Goal: Find specific page/section: Find specific page/section

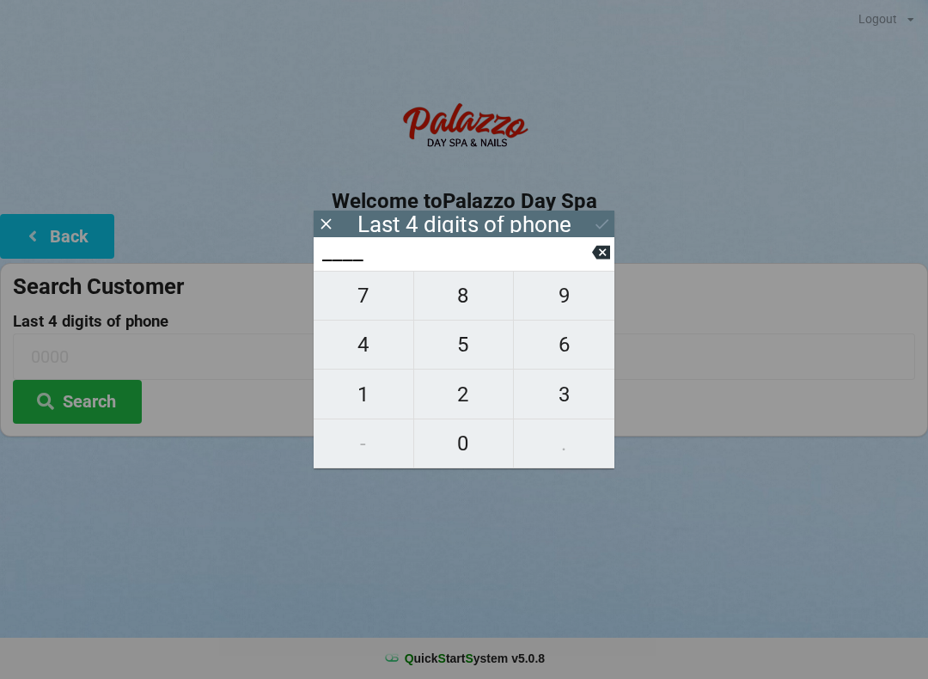
click at [481, 399] on span "2" at bounding box center [464, 395] width 100 height 36
type input "2___"
click at [366, 402] on span "1" at bounding box center [364, 395] width 100 height 36
type input "21__"
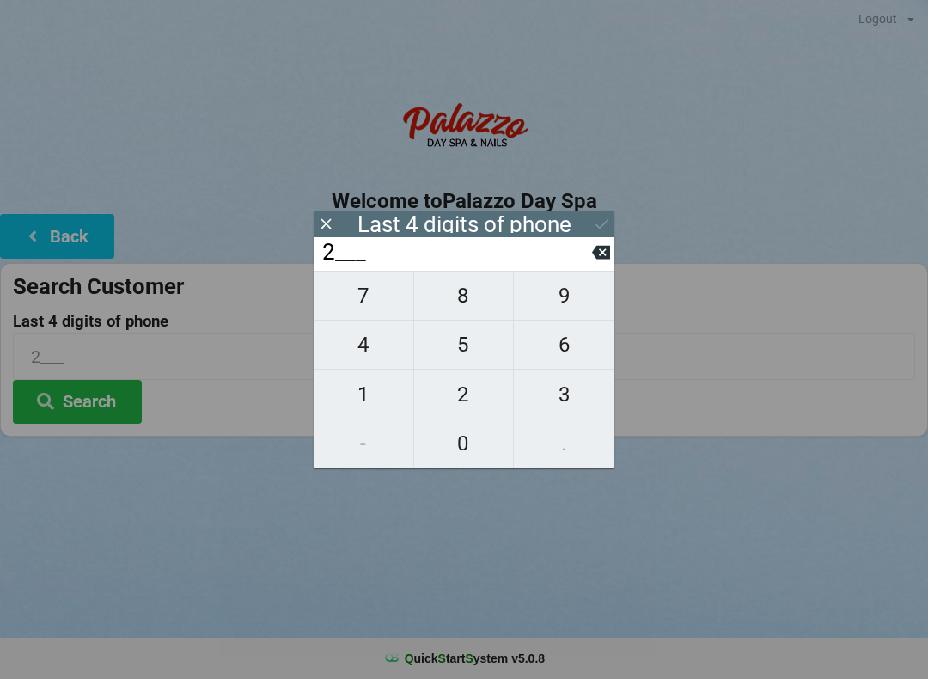
type input "21__"
click at [564, 355] on span "6" at bounding box center [564, 345] width 101 height 36
type input "216_"
click at [483, 445] on span "0" at bounding box center [464, 444] width 100 height 36
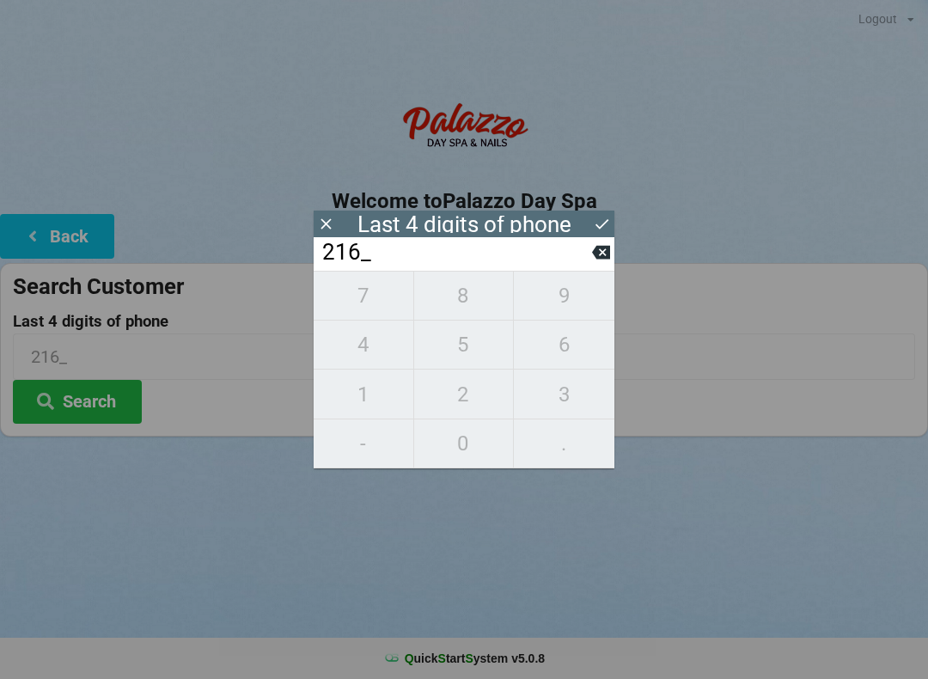
type input "2160"
click at [603, 224] on icon at bounding box center [602, 224] width 18 height 18
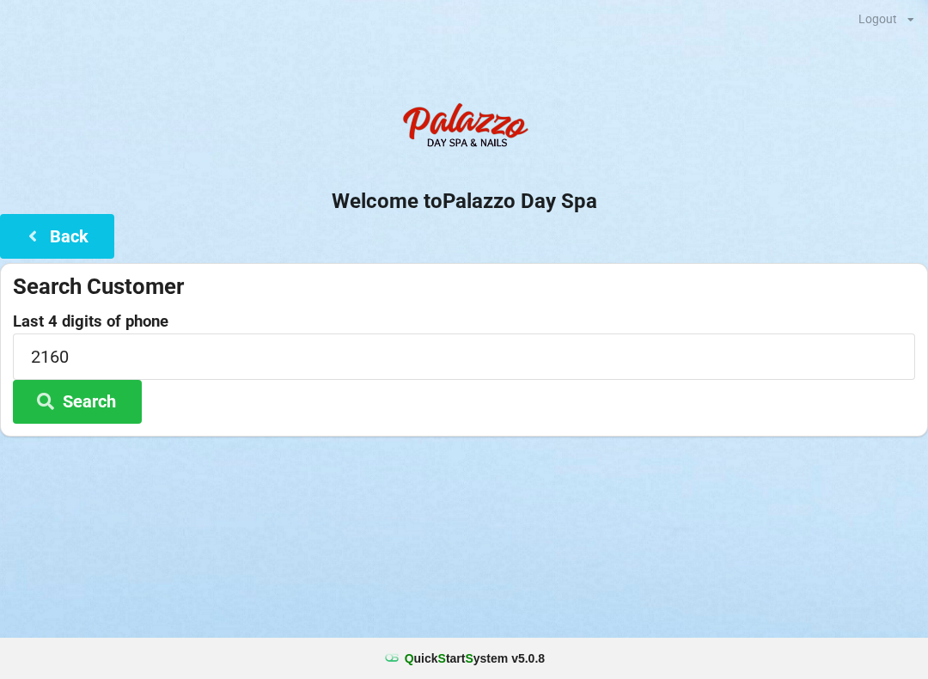
click at [95, 408] on button "Search" at bounding box center [77, 402] width 129 height 44
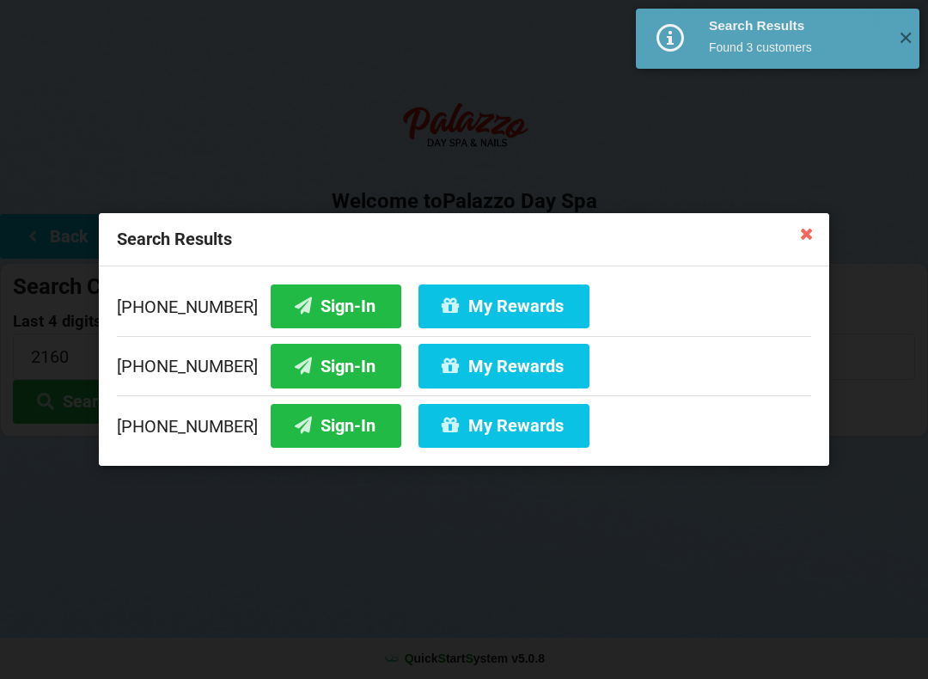
click at [475, 360] on button "My Rewards" at bounding box center [504, 366] width 171 height 44
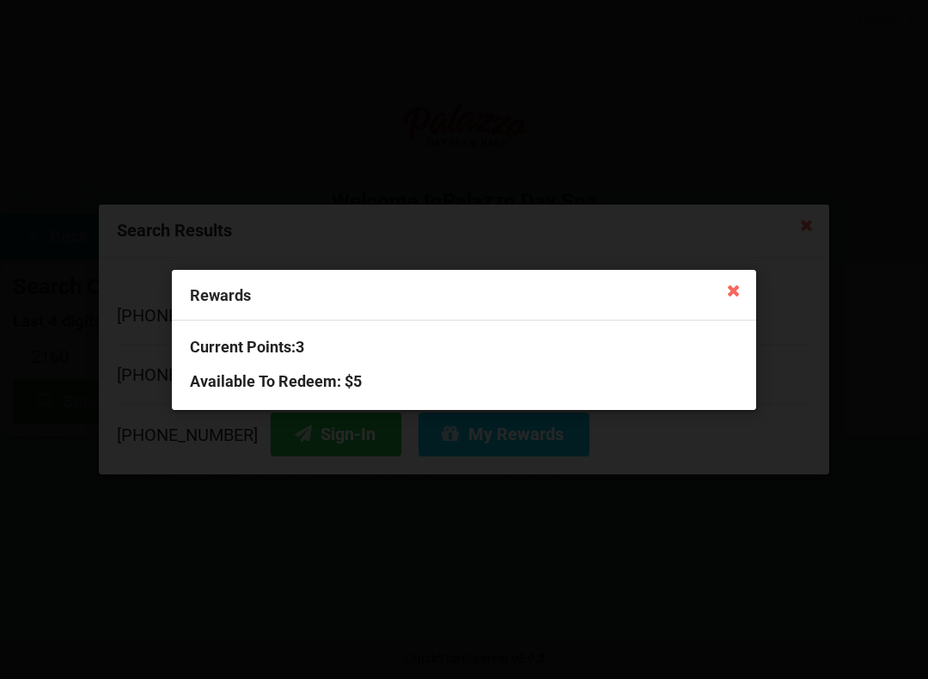
click at [722, 302] on icon at bounding box center [734, 290] width 28 height 28
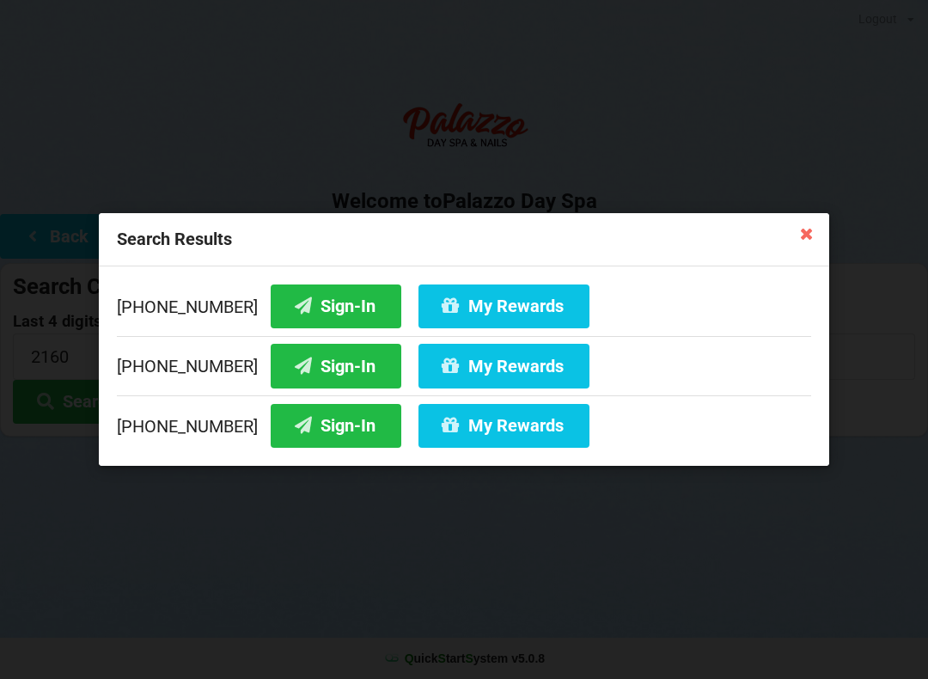
click at [806, 235] on icon at bounding box center [807, 233] width 28 height 28
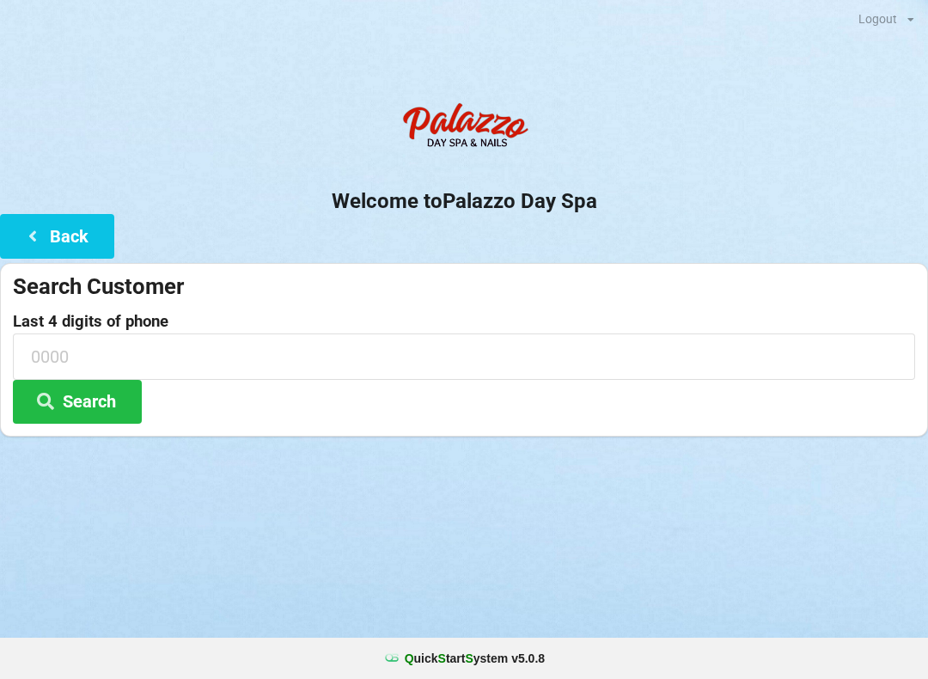
click at [296, 352] on input at bounding box center [464, 357] width 903 height 46
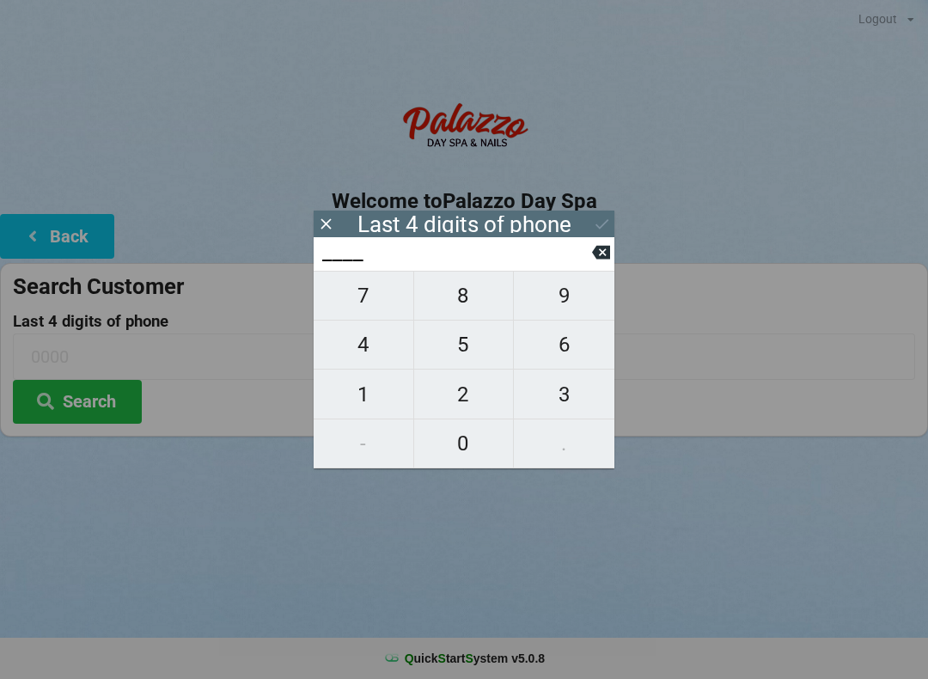
click at [460, 352] on span "5" at bounding box center [464, 345] width 100 height 36
type input "5___"
click at [381, 363] on span "4" at bounding box center [364, 345] width 100 height 36
type input "54__"
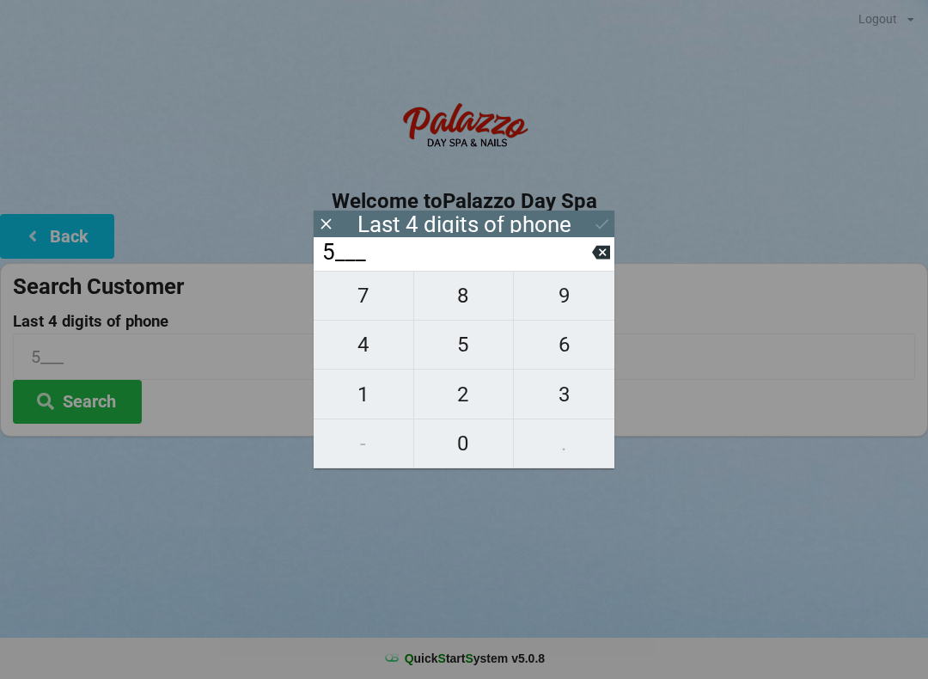
type input "54__"
click at [352, 313] on span "7" at bounding box center [364, 296] width 100 height 36
type input "547_"
click at [428, 297] on span "8" at bounding box center [464, 296] width 100 height 36
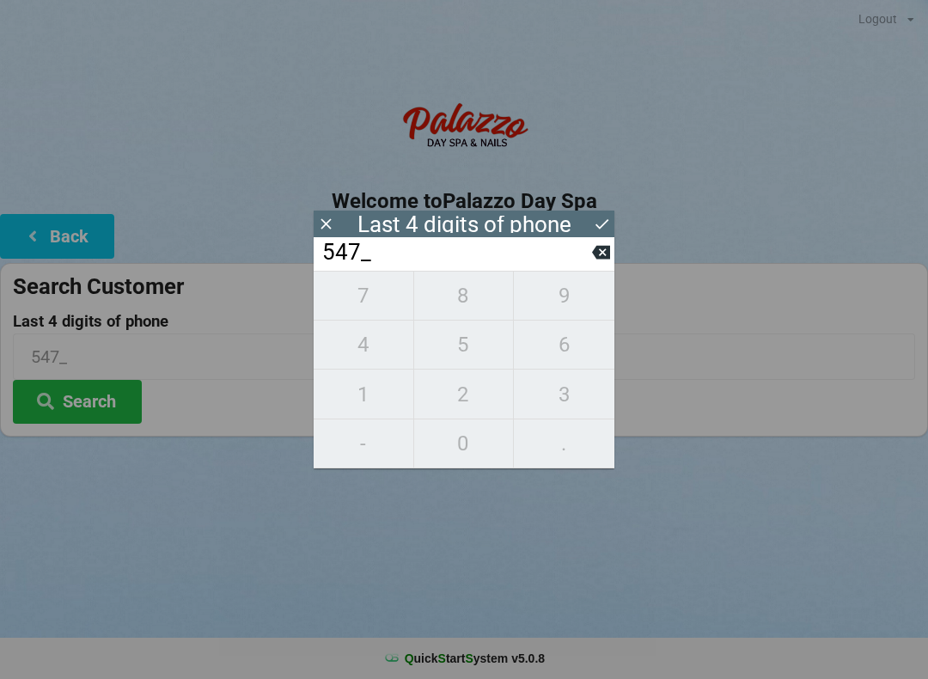
type input "5478"
click at [603, 224] on icon at bounding box center [602, 224] width 18 height 18
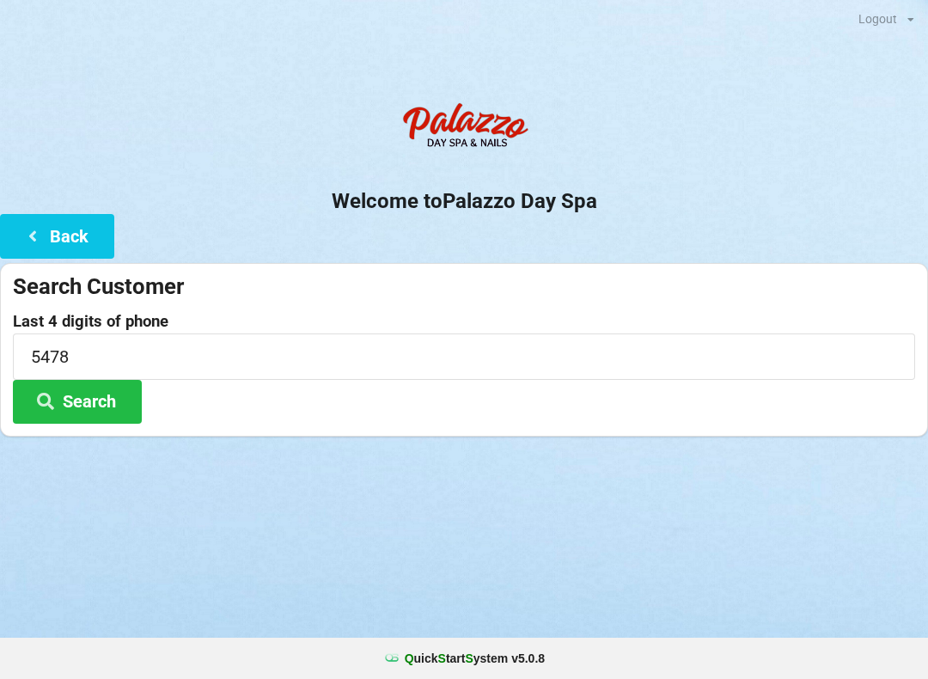
click at [119, 407] on button "Search" at bounding box center [77, 402] width 129 height 44
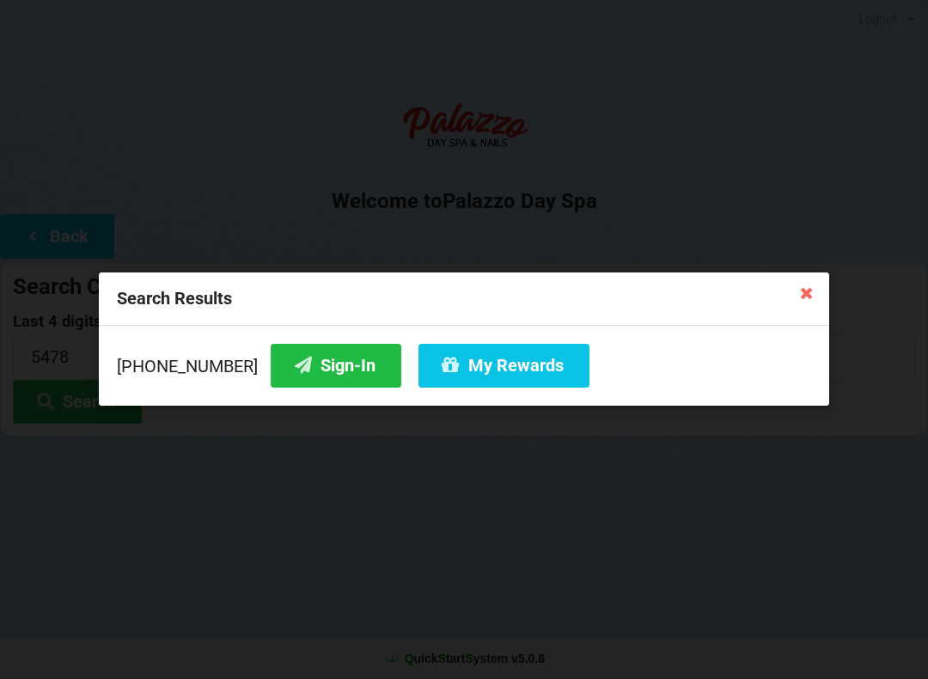
click at [287, 357] on button "Sign-In" at bounding box center [336, 366] width 131 height 44
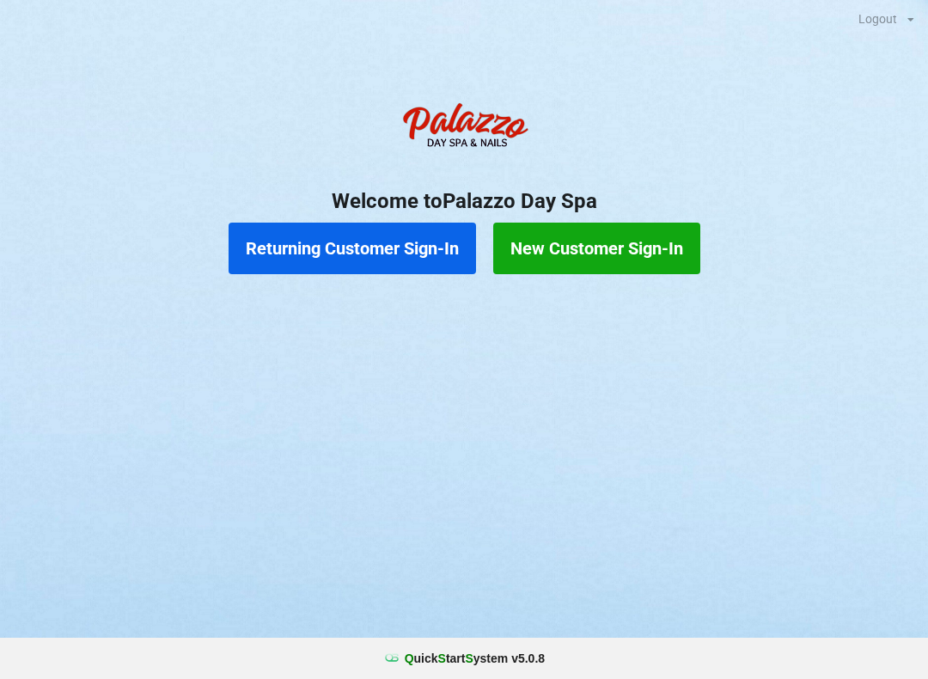
click at [617, 241] on button "New Customer Sign-In" at bounding box center [596, 249] width 207 height 52
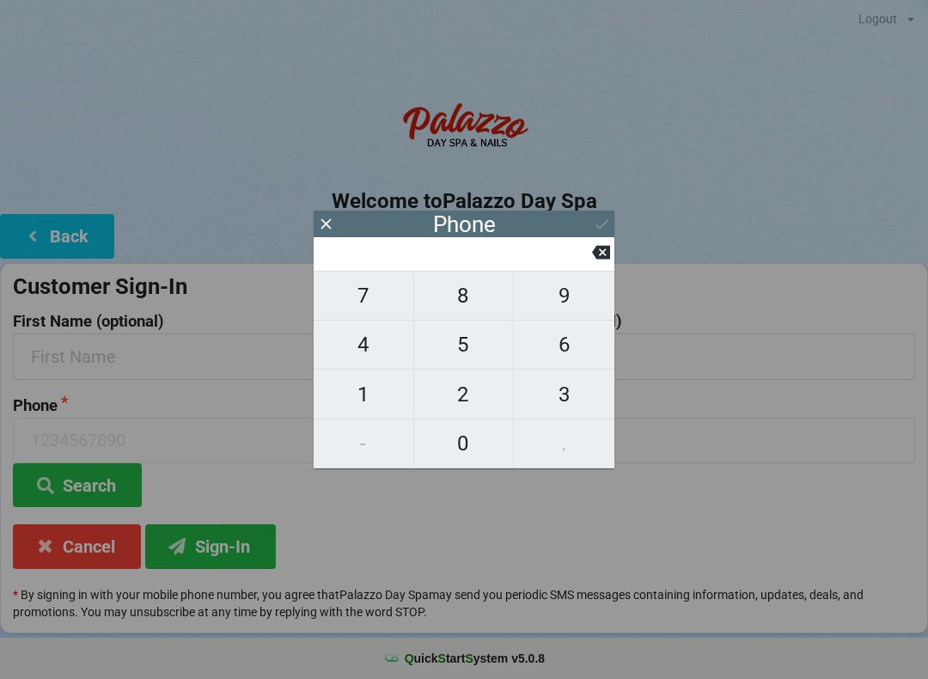
click at [446, 348] on span "5" at bounding box center [464, 345] width 100 height 36
type input "5"
click at [380, 354] on span "4" at bounding box center [364, 345] width 100 height 36
type input "54"
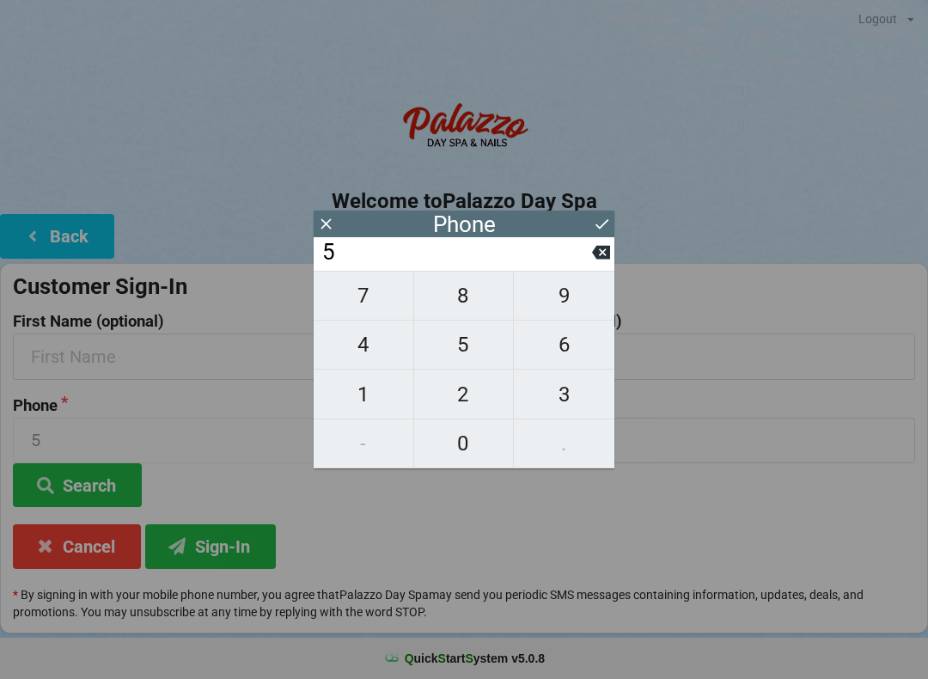
type input "54"
click at [362, 313] on span "7" at bounding box center [364, 296] width 100 height 36
type input "547"
click at [444, 286] on button "8" at bounding box center [464, 296] width 101 height 50
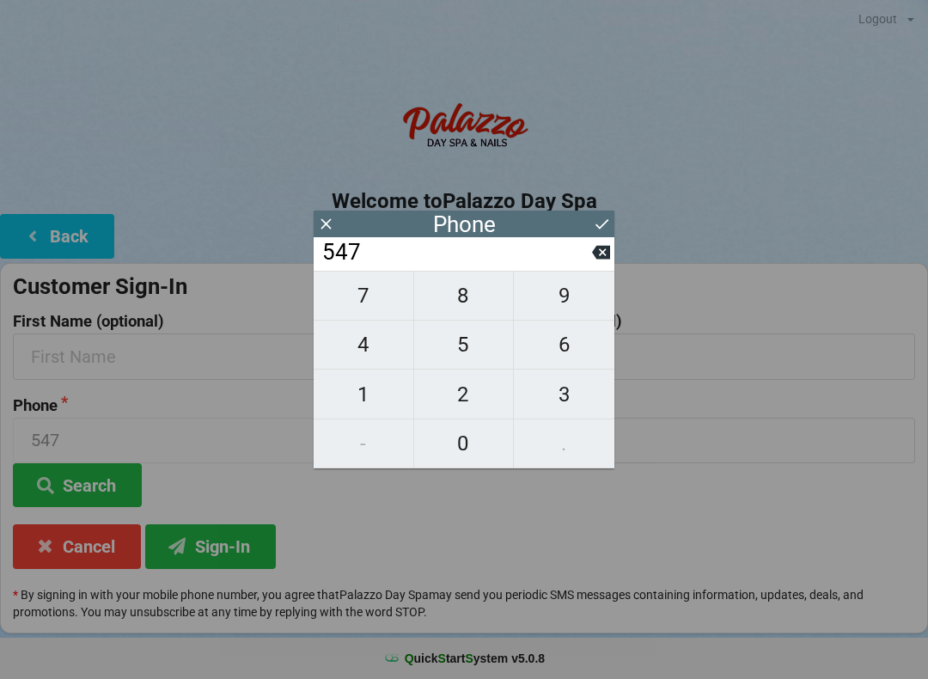
type input "5478"
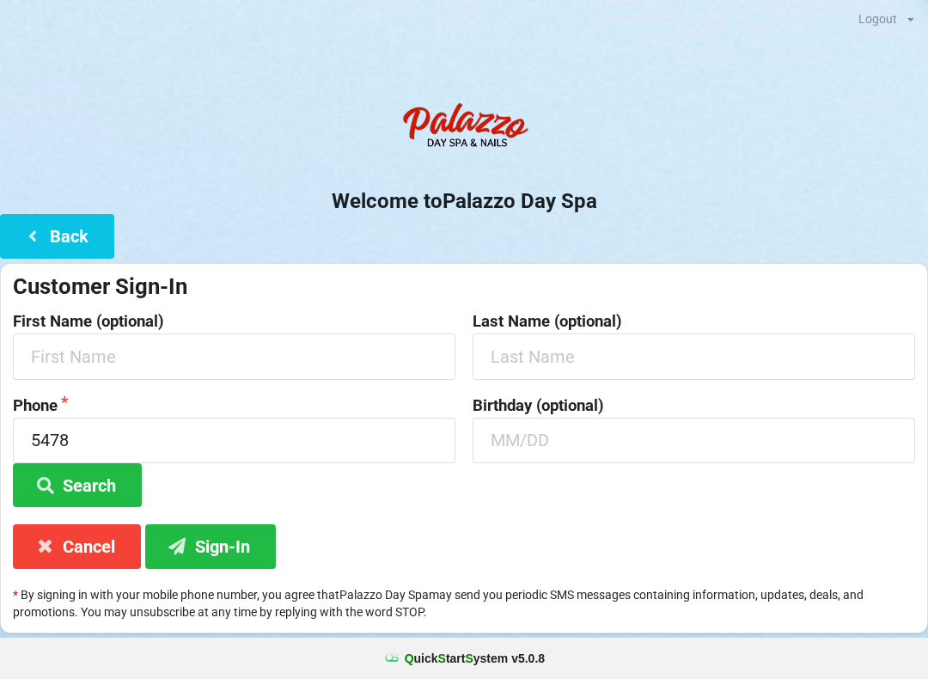
click at [616, 200] on h2 "Welcome to [GEOGRAPHIC_DATA]" at bounding box center [464, 201] width 928 height 27
click at [103, 481] on button "Search" at bounding box center [77, 485] width 129 height 44
click at [82, 541] on button "Cancel" at bounding box center [77, 546] width 128 height 44
click at [47, 230] on button "Back" at bounding box center [57, 236] width 114 height 44
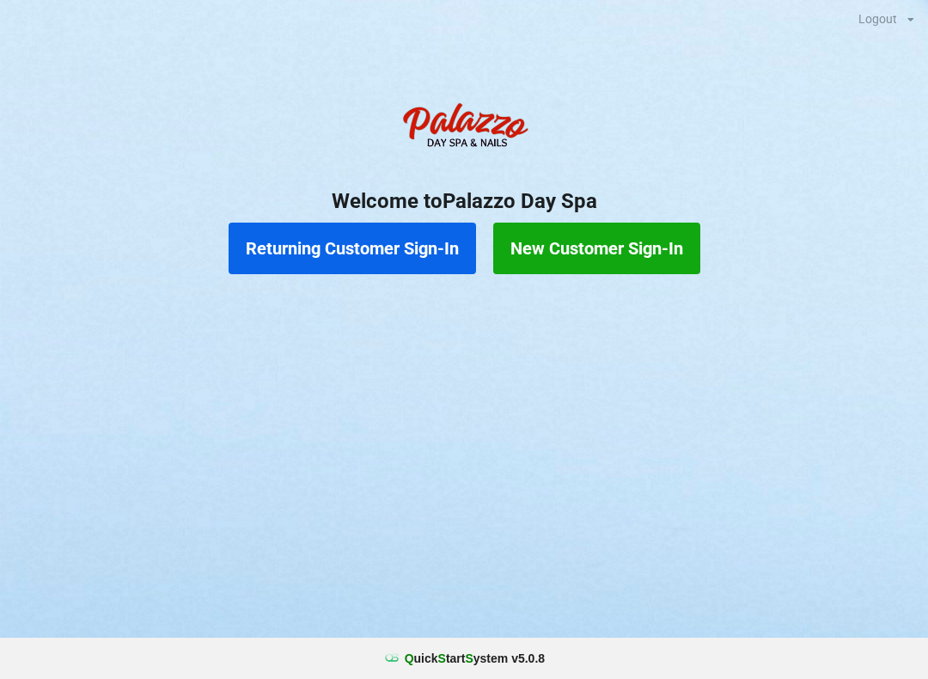
click at [374, 317] on div at bounding box center [464, 304] width 928 height 43
click at [389, 240] on button "Returning Customer Sign-In" at bounding box center [353, 249] width 248 height 52
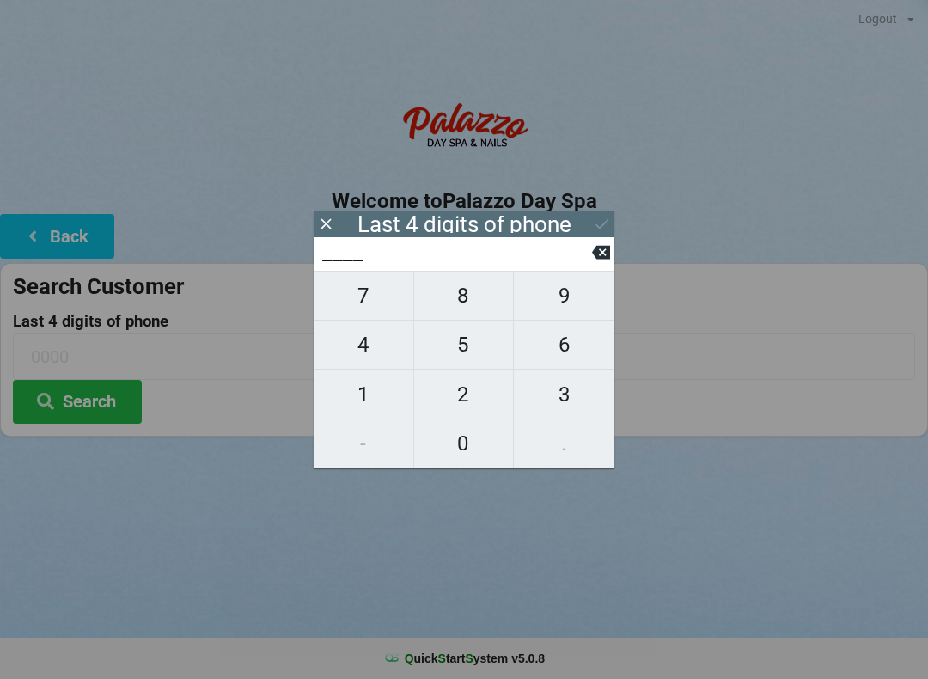
click at [375, 343] on span "4" at bounding box center [364, 345] width 100 height 36
type input "4___"
click at [484, 450] on span "0" at bounding box center [464, 444] width 100 height 36
type input "40__"
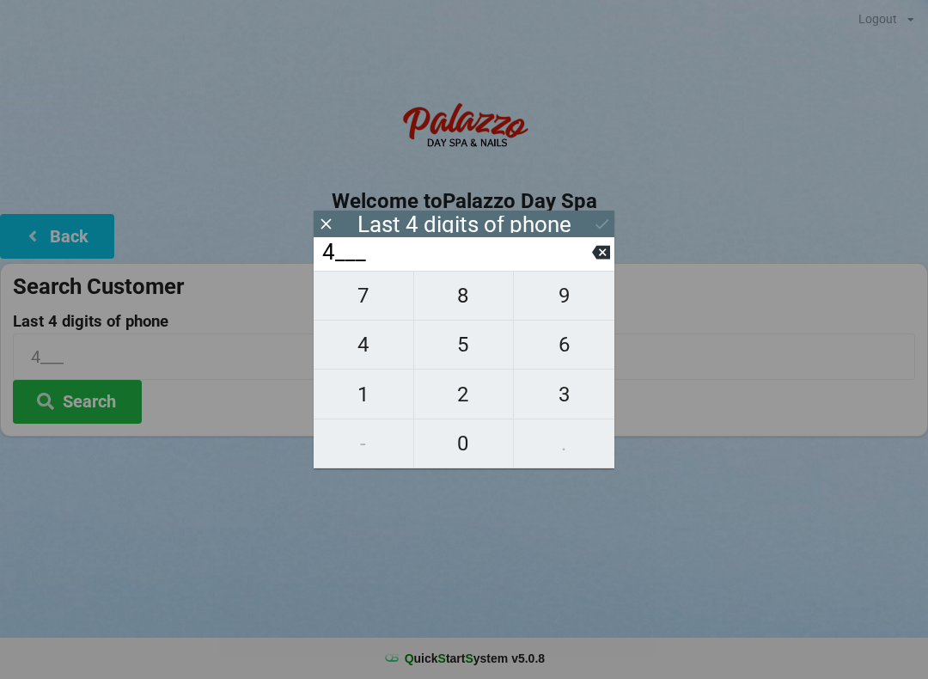
type input "40__"
click at [368, 391] on span "1" at bounding box center [364, 395] width 100 height 36
type input "401_"
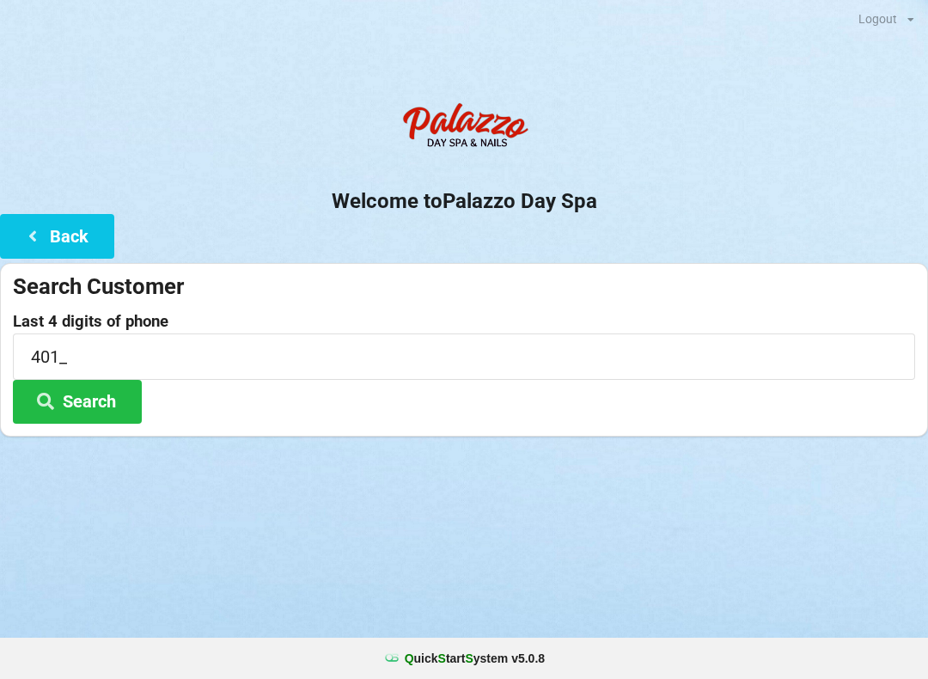
click at [607, 265] on div "Search Customer Last 4 digits of phone 401_ Search" at bounding box center [464, 350] width 928 height 174
click at [236, 414] on div "Last 4 digits of phone 401_ Search" at bounding box center [464, 368] width 903 height 111
click at [175, 359] on input "401_" at bounding box center [464, 357] width 903 height 46
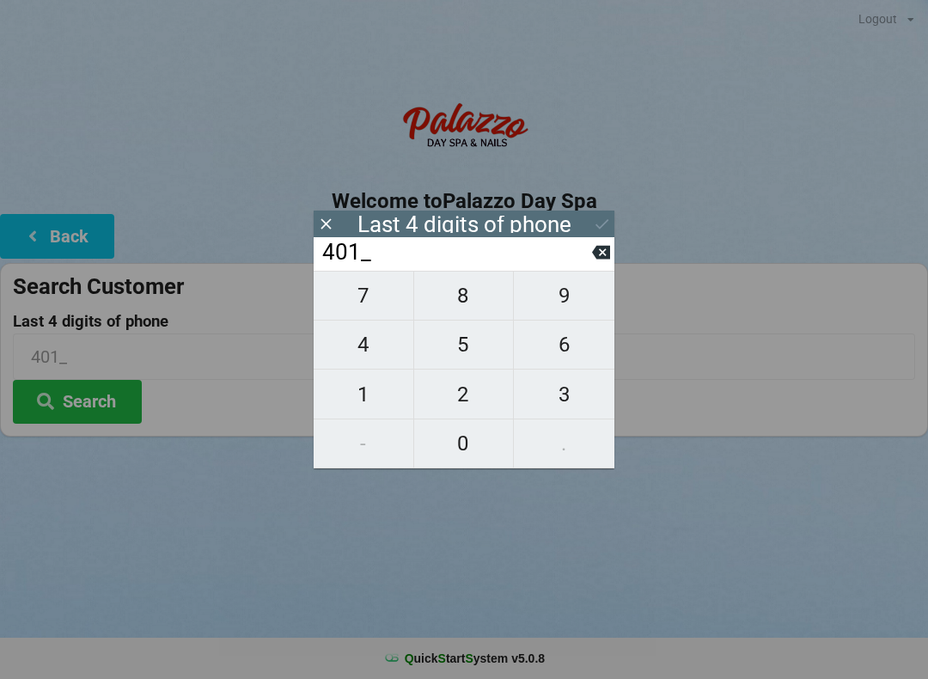
click at [107, 415] on button "Search" at bounding box center [77, 402] width 129 height 44
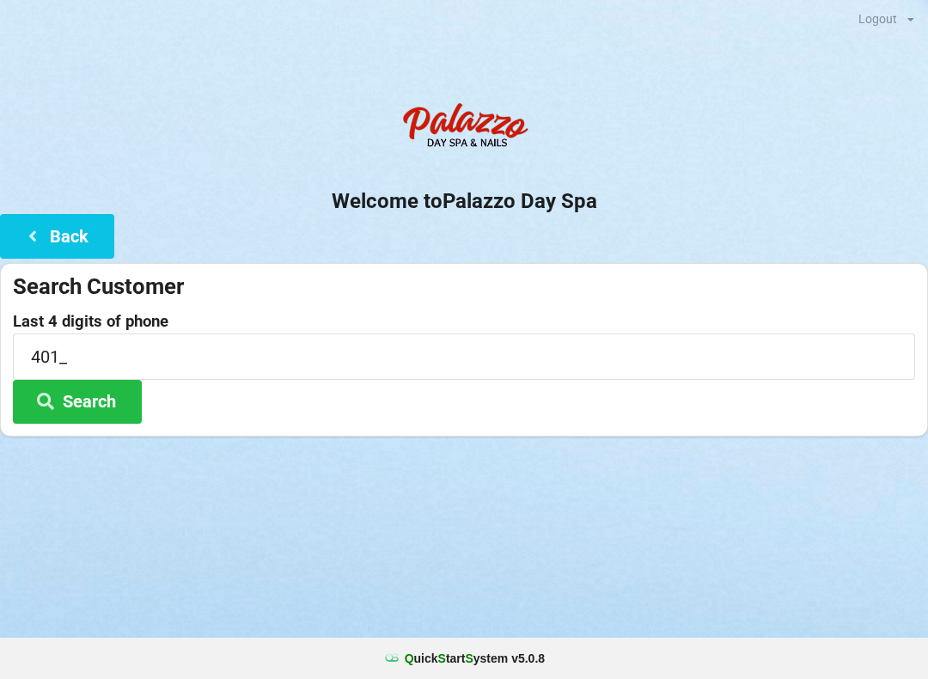
click at [69, 420] on button "Search" at bounding box center [77, 402] width 129 height 44
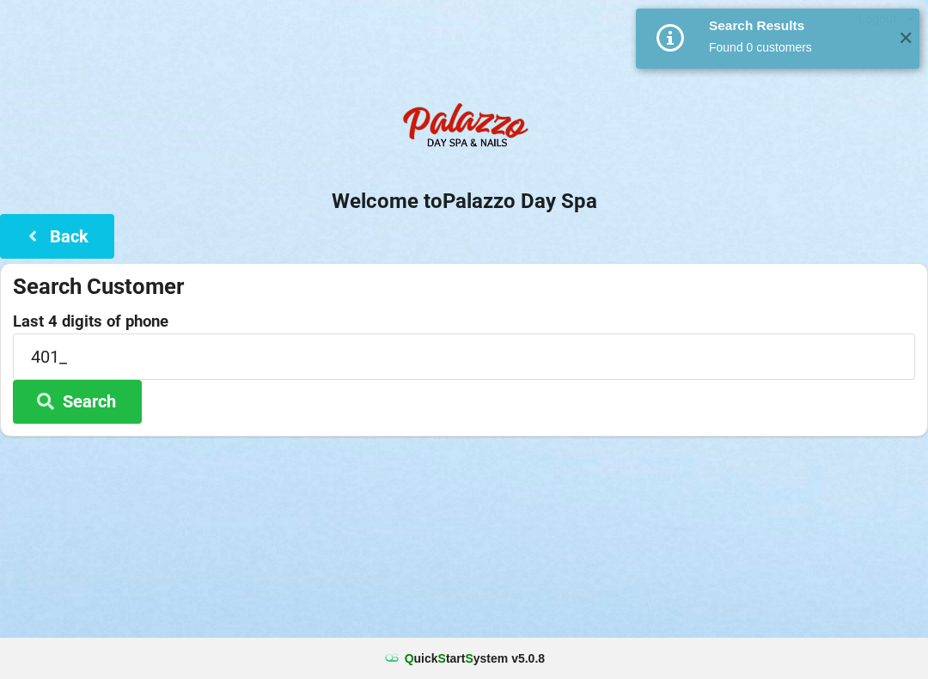
click at [48, 407] on icon at bounding box center [45, 400] width 21 height 15
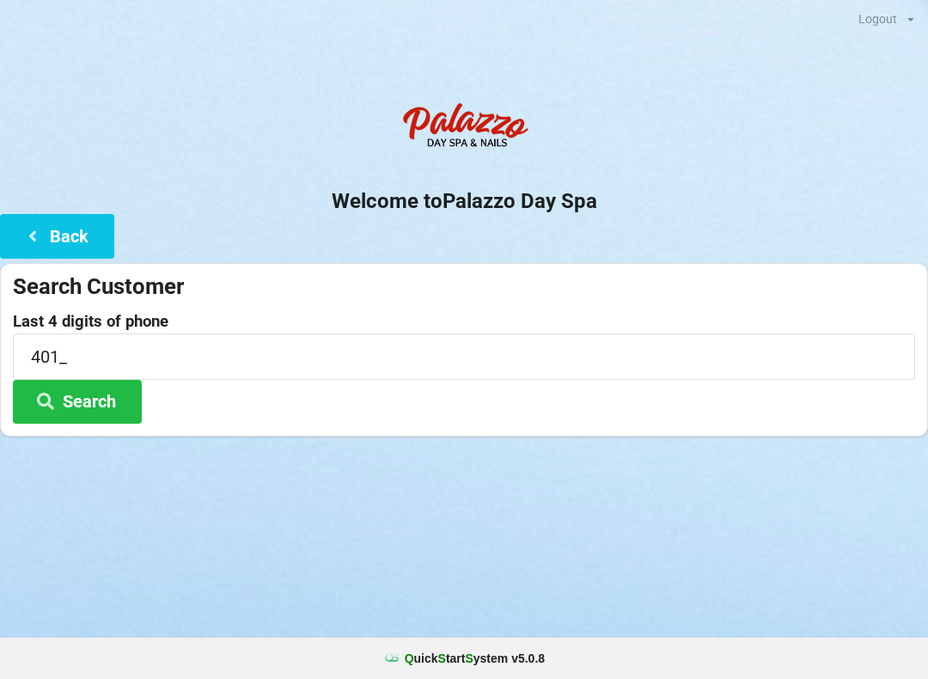
click at [81, 232] on button "Back" at bounding box center [57, 236] width 114 height 44
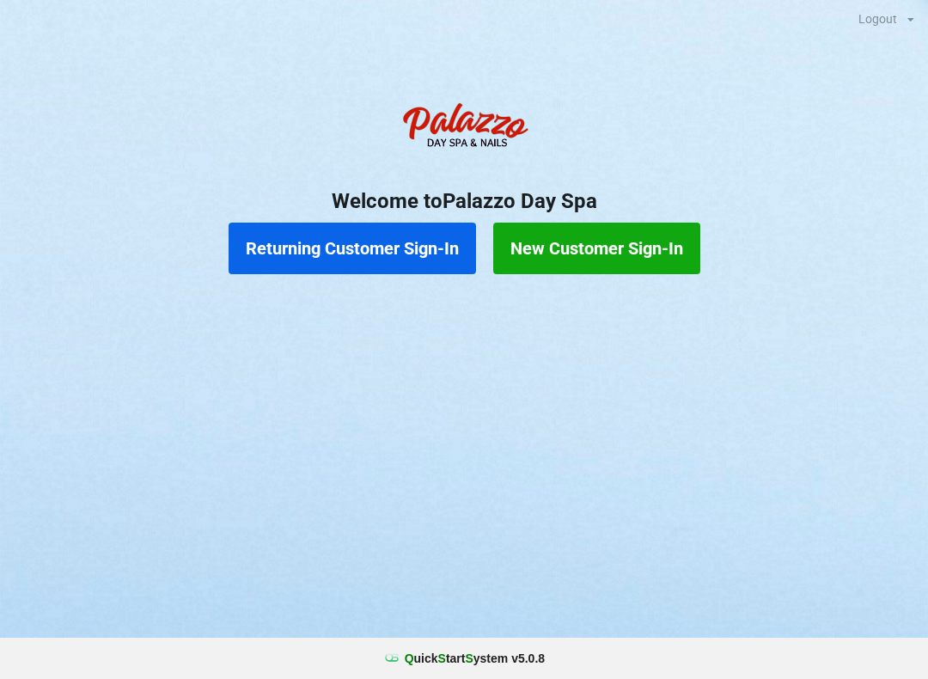
click at [385, 247] on button "Returning Customer Sign-In" at bounding box center [353, 249] width 248 height 52
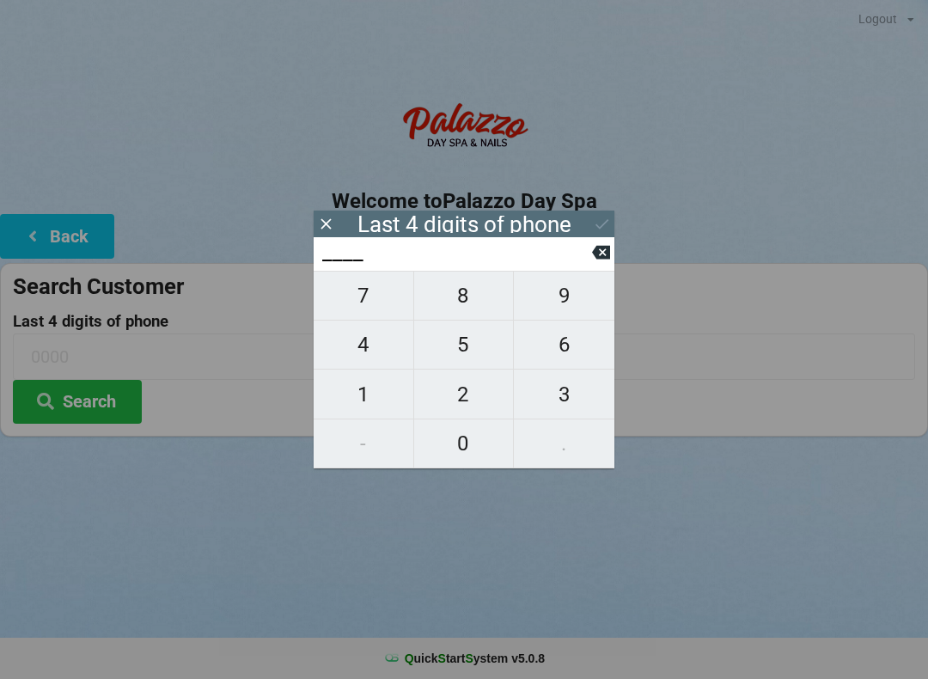
click at [375, 340] on span "4" at bounding box center [364, 345] width 100 height 36
type input "4___"
click at [478, 393] on span "2" at bounding box center [464, 395] width 100 height 36
type input "42__"
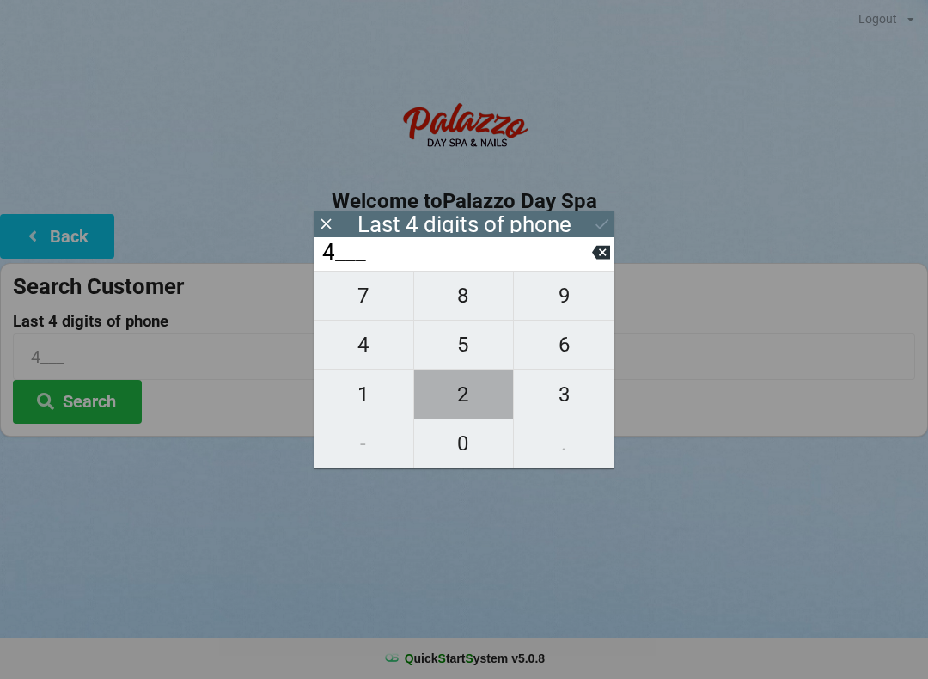
type input "42__"
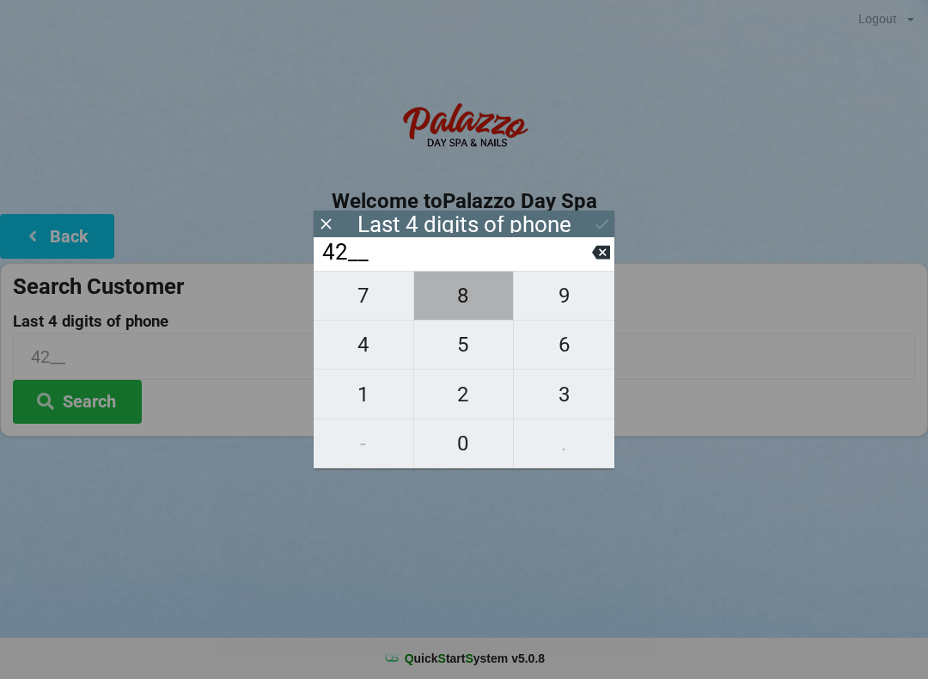
click at [473, 299] on span "8" at bounding box center [464, 296] width 100 height 36
type input "428_"
click at [473, 395] on span "2" at bounding box center [464, 395] width 100 height 36
type input "4282"
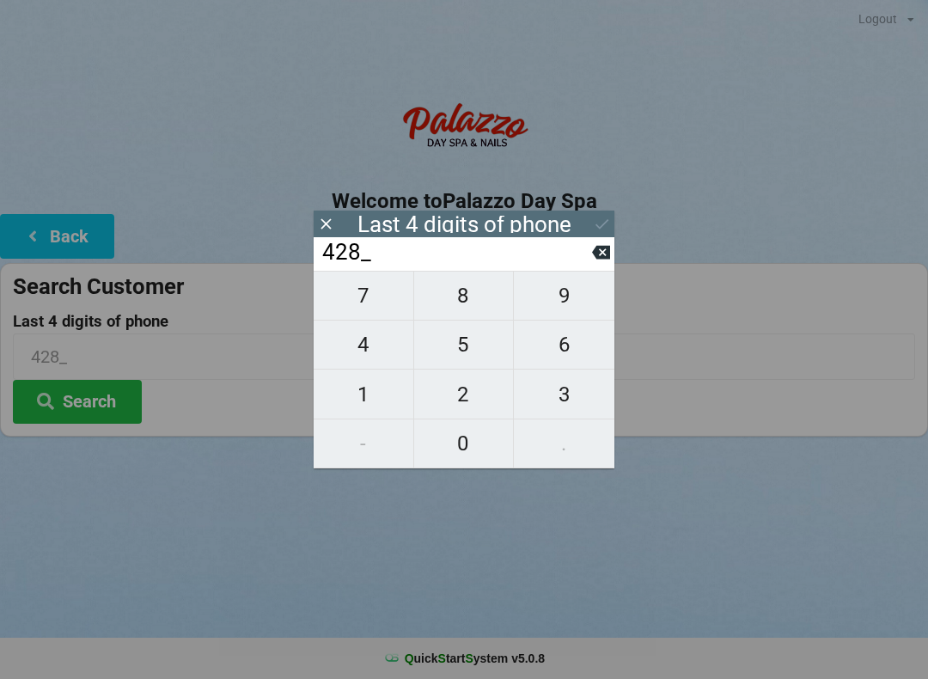
type input "4282"
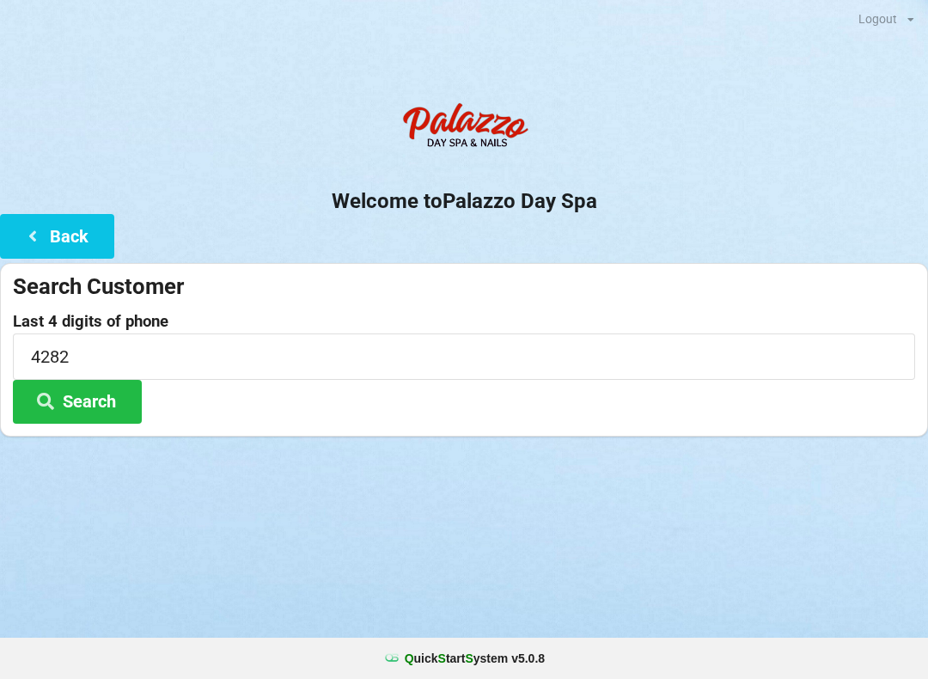
click at [64, 412] on button "Search" at bounding box center [77, 402] width 129 height 44
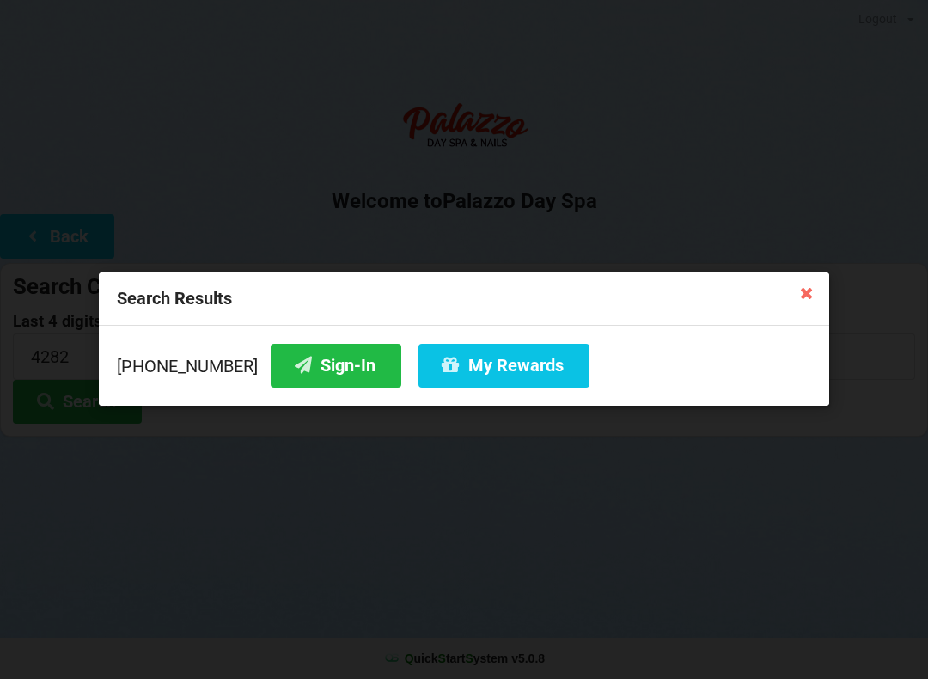
click at [293, 365] on icon at bounding box center [303, 365] width 21 height 15
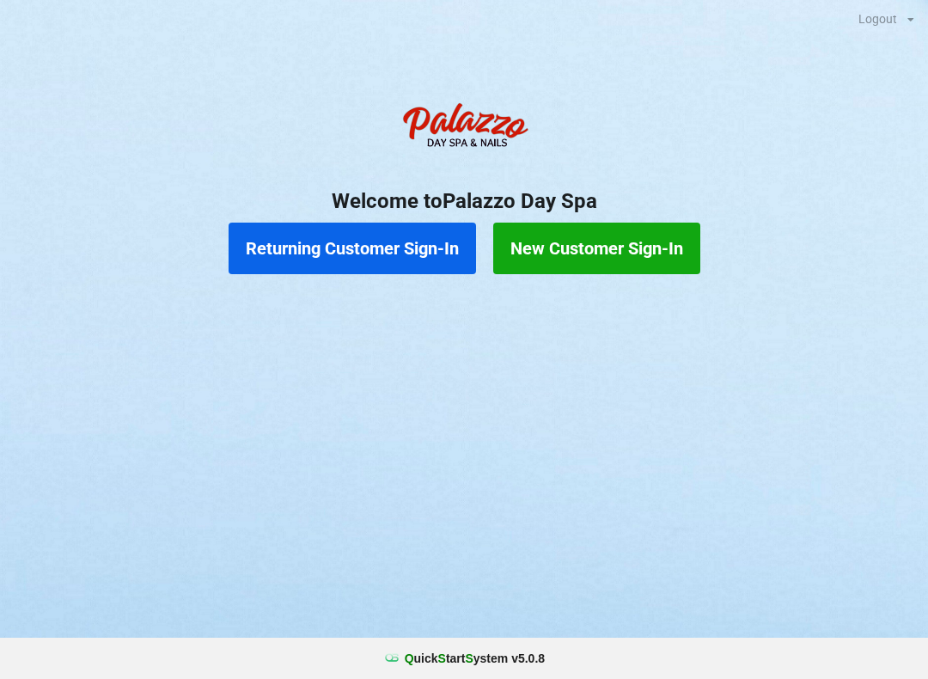
click at [389, 273] on button "Returning Customer Sign-In" at bounding box center [353, 249] width 248 height 52
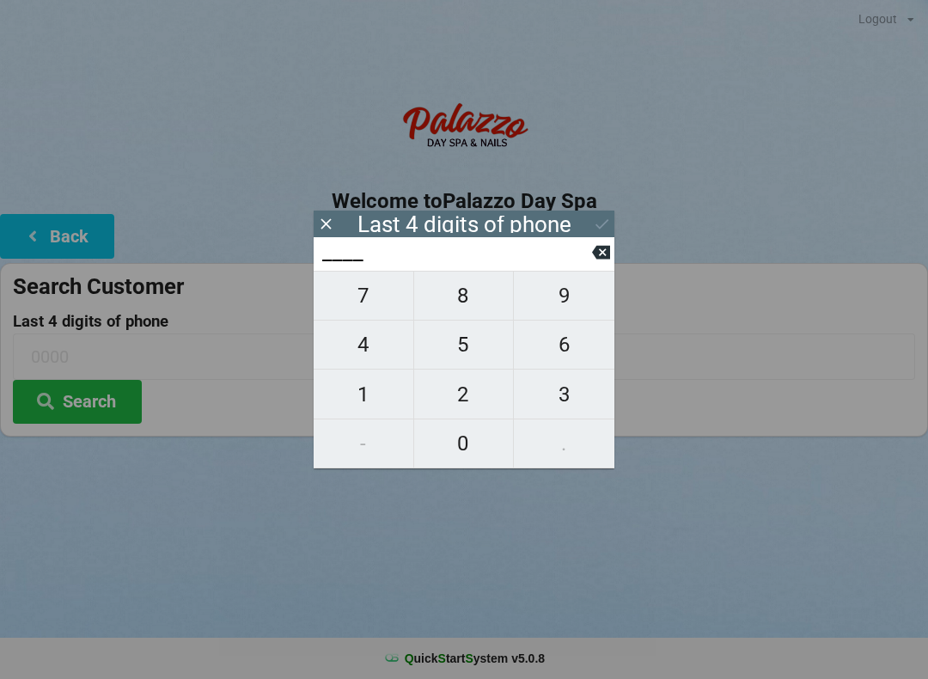
click at [567, 345] on span "6" at bounding box center [564, 345] width 101 height 36
type input "6___"
click at [459, 307] on span "8" at bounding box center [464, 296] width 100 height 36
type input "68__"
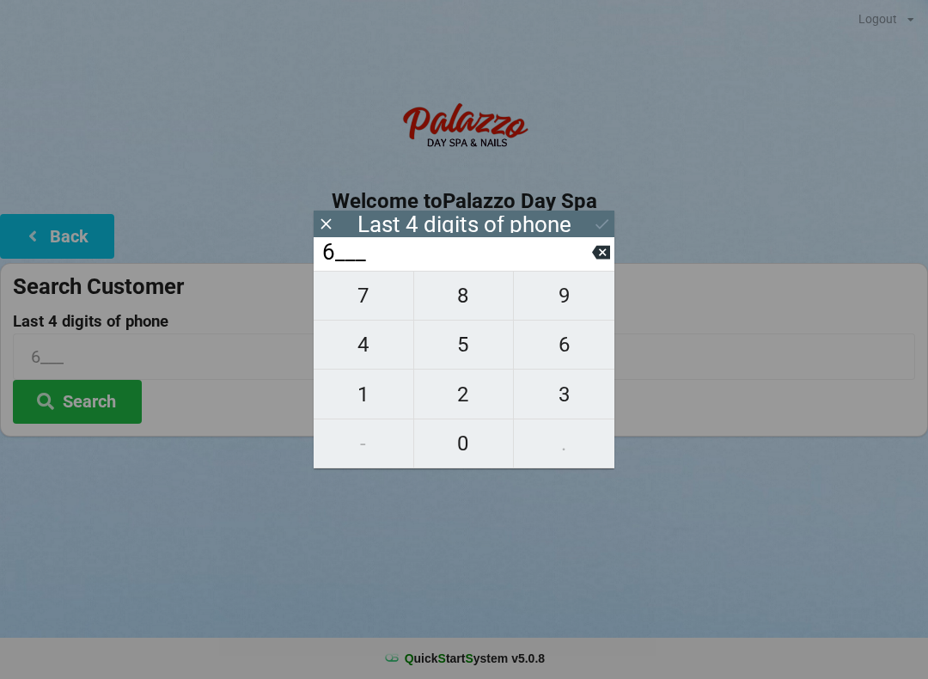
type input "68__"
click at [463, 300] on span "8" at bounding box center [464, 296] width 100 height 36
type input "688_"
click at [567, 392] on span "3" at bounding box center [564, 395] width 101 height 36
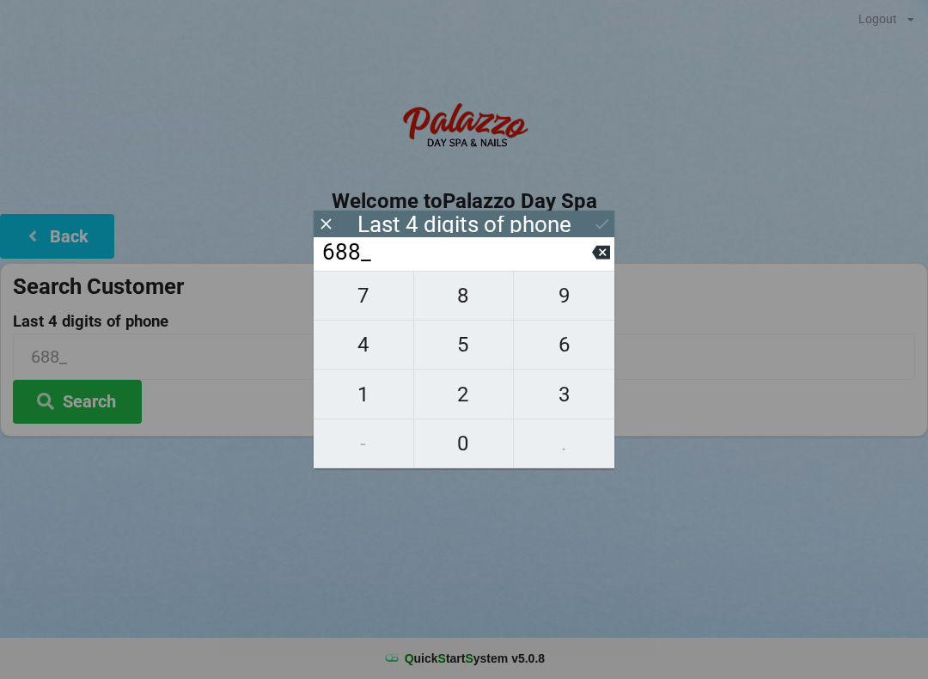
type input "6883"
click at [599, 219] on icon at bounding box center [602, 224] width 18 height 18
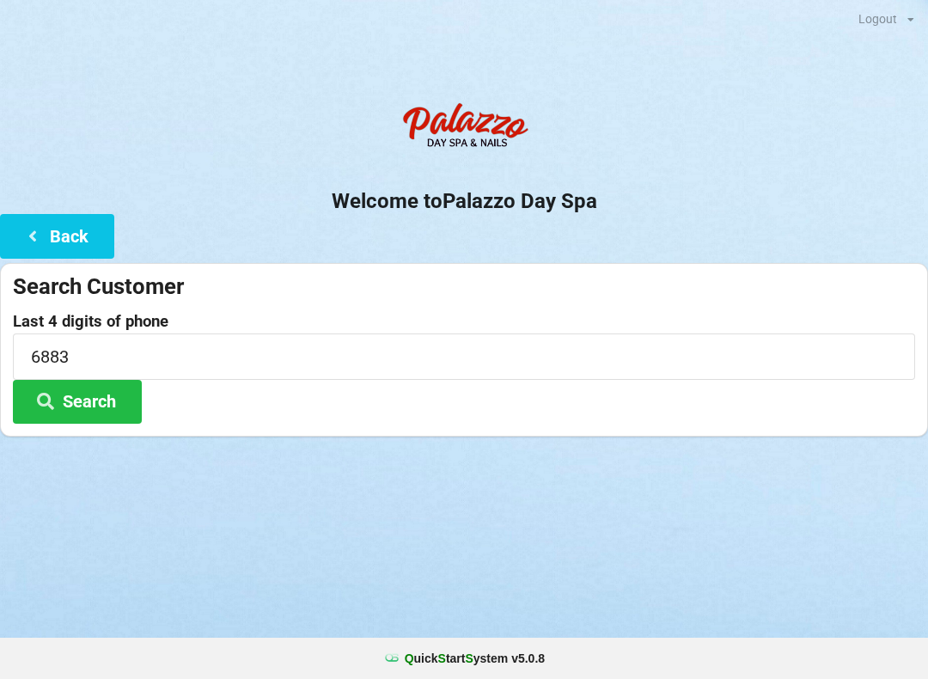
click at [142, 394] on button "Search" at bounding box center [77, 402] width 129 height 44
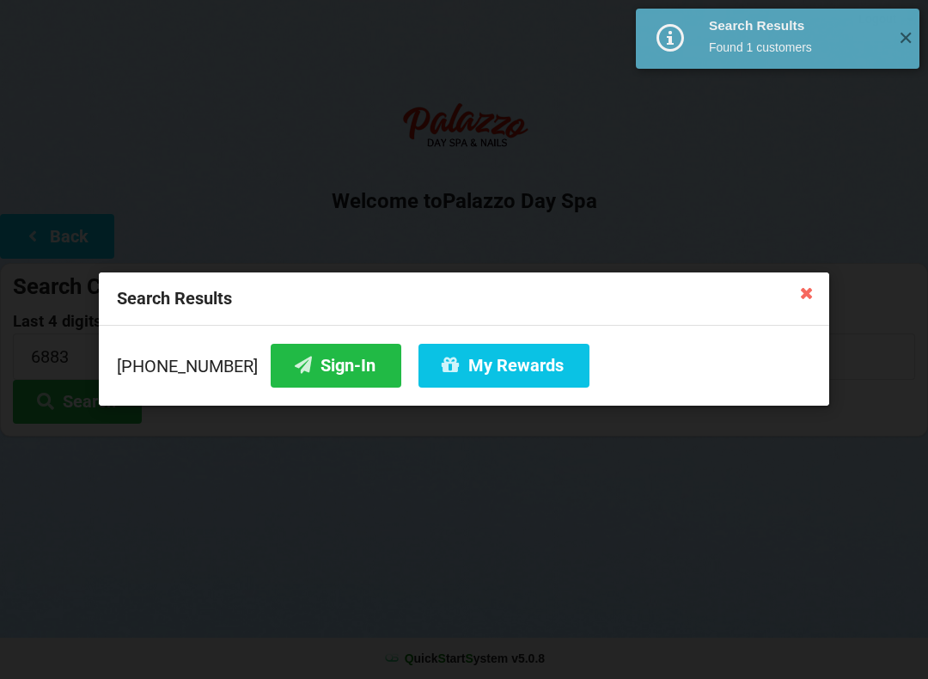
click at [336, 371] on button "Sign-In" at bounding box center [336, 366] width 131 height 44
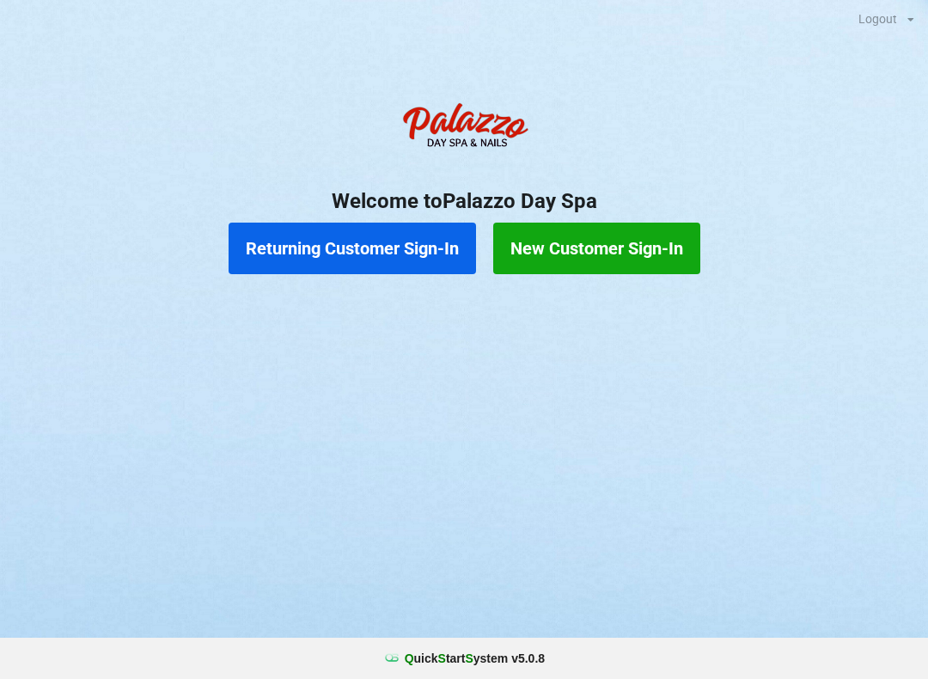
click at [361, 244] on button "Returning Customer Sign-In" at bounding box center [353, 249] width 248 height 52
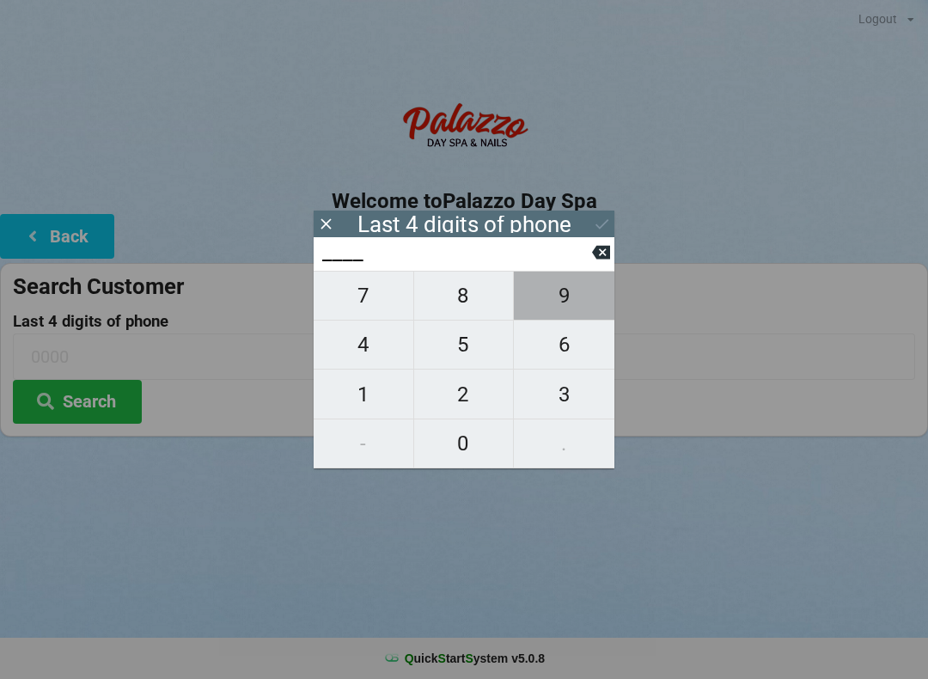
click at [577, 295] on span "9" at bounding box center [564, 296] width 101 height 36
type input "9___"
click at [468, 347] on span "5" at bounding box center [464, 345] width 100 height 36
type input "95__"
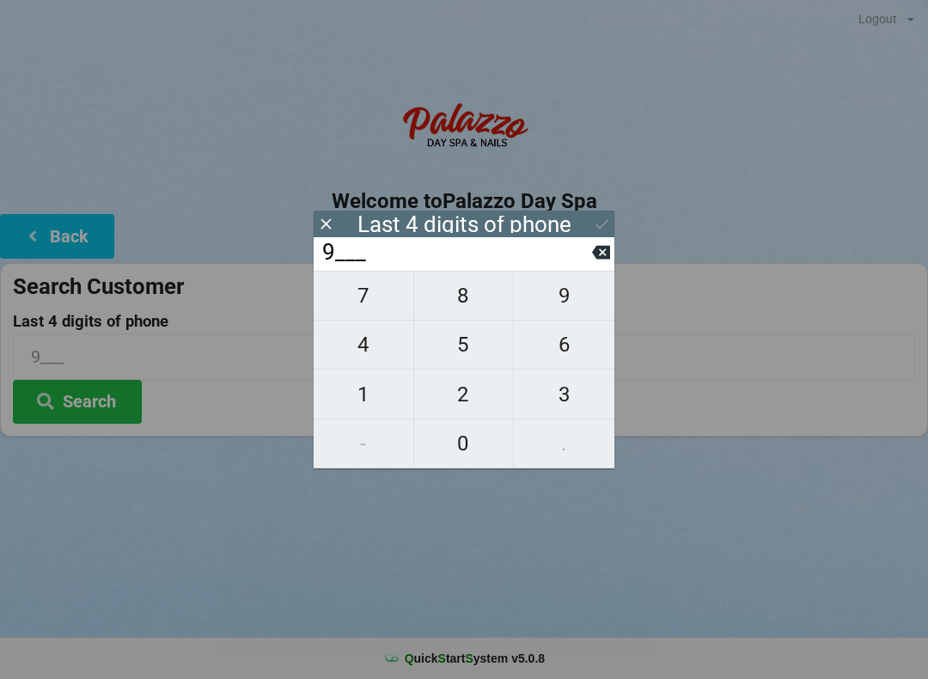
type input "95__"
click at [575, 309] on span "9" at bounding box center [564, 296] width 101 height 36
type input "959_"
click at [371, 303] on span "7" at bounding box center [364, 296] width 100 height 36
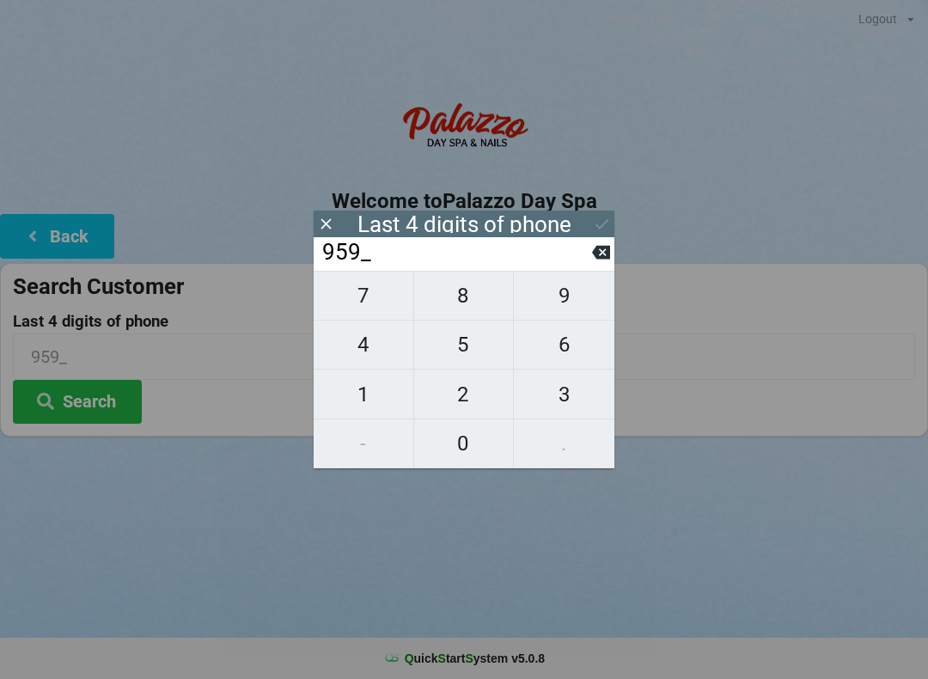
type input "9597"
click at [503, 263] on input "9597" at bounding box center [457, 253] width 272 height 28
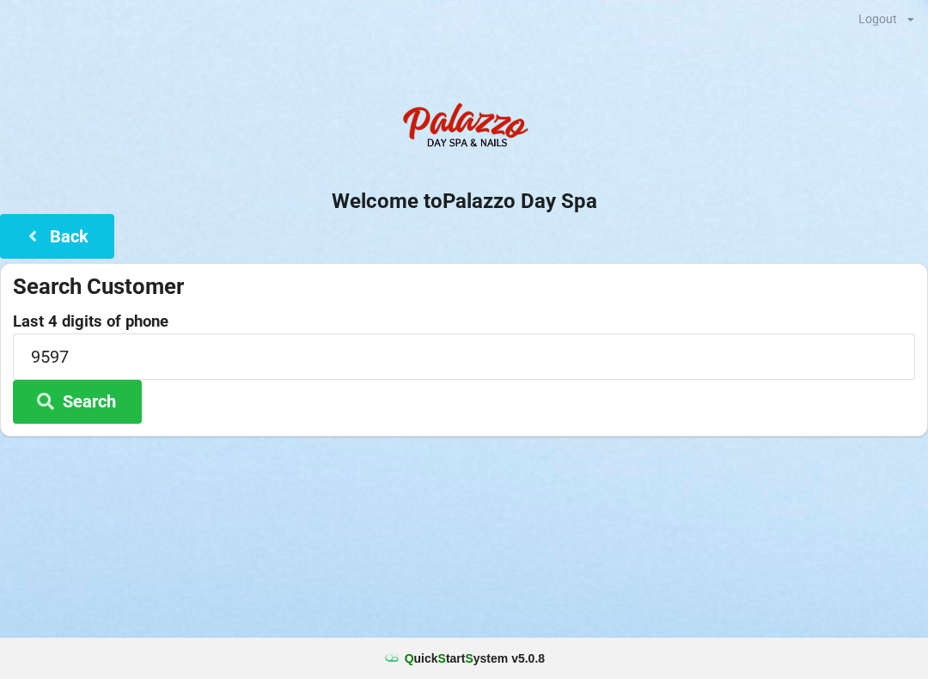
click at [111, 407] on button "Search" at bounding box center [77, 402] width 129 height 44
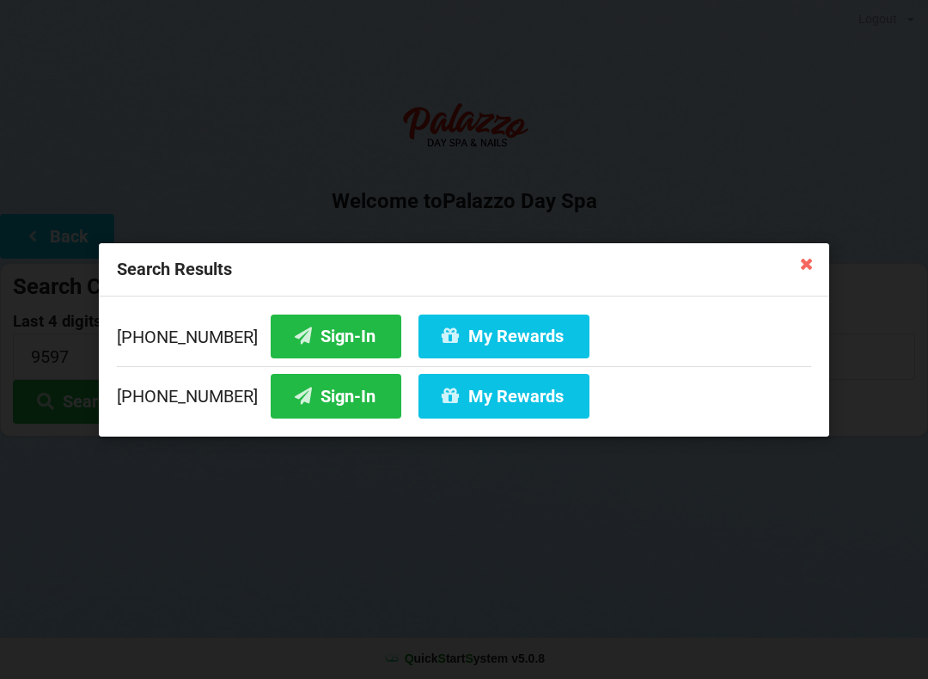
click at [321, 334] on button "Sign-In" at bounding box center [336, 336] width 131 height 44
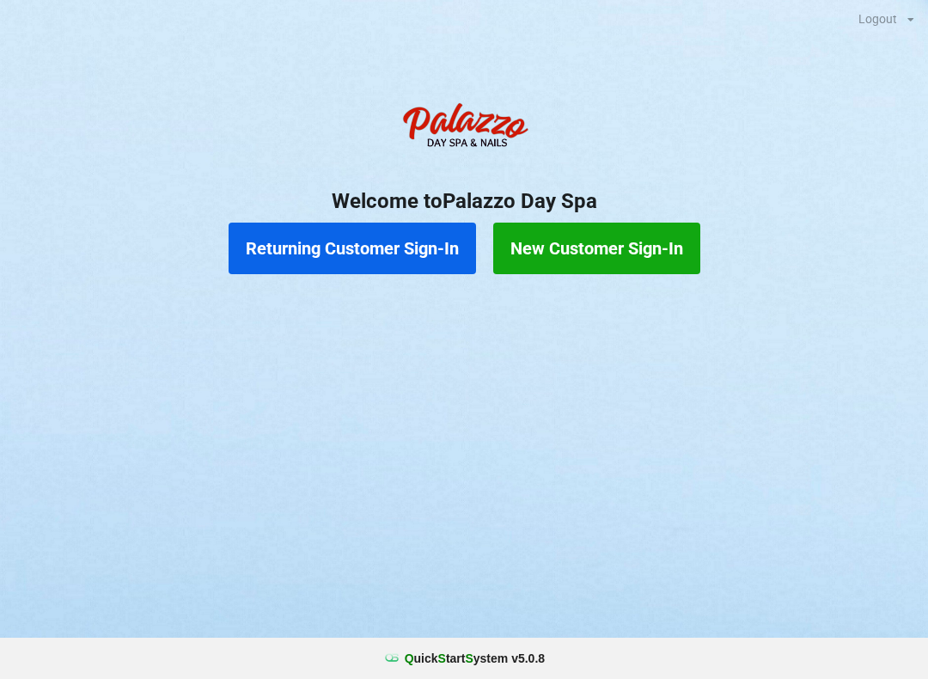
click at [397, 269] on button "Returning Customer Sign-In" at bounding box center [353, 249] width 248 height 52
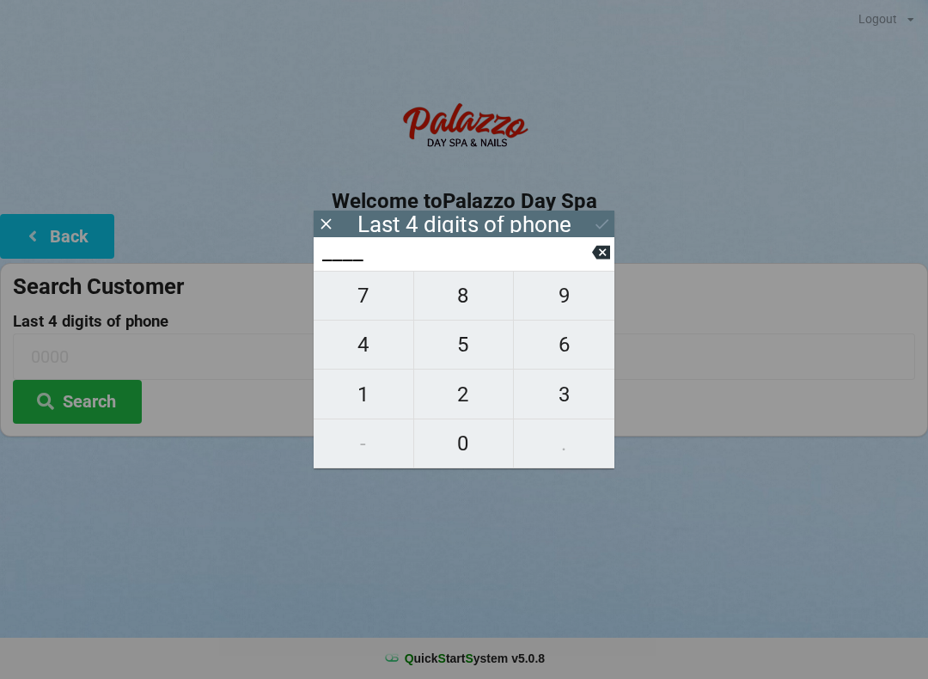
click at [382, 312] on span "7" at bounding box center [364, 296] width 100 height 36
type input "7___"
click at [393, 394] on span "1" at bounding box center [364, 395] width 100 height 36
type input "71__"
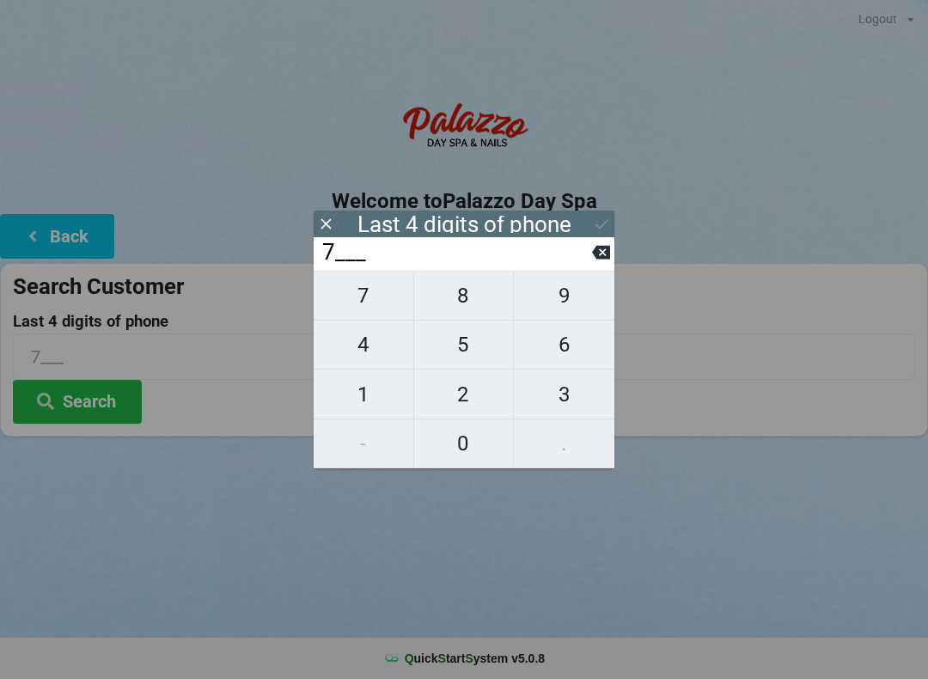
type input "71__"
click at [578, 342] on span "6" at bounding box center [564, 345] width 101 height 36
type input "716_"
click at [586, 393] on span "3" at bounding box center [564, 395] width 101 height 36
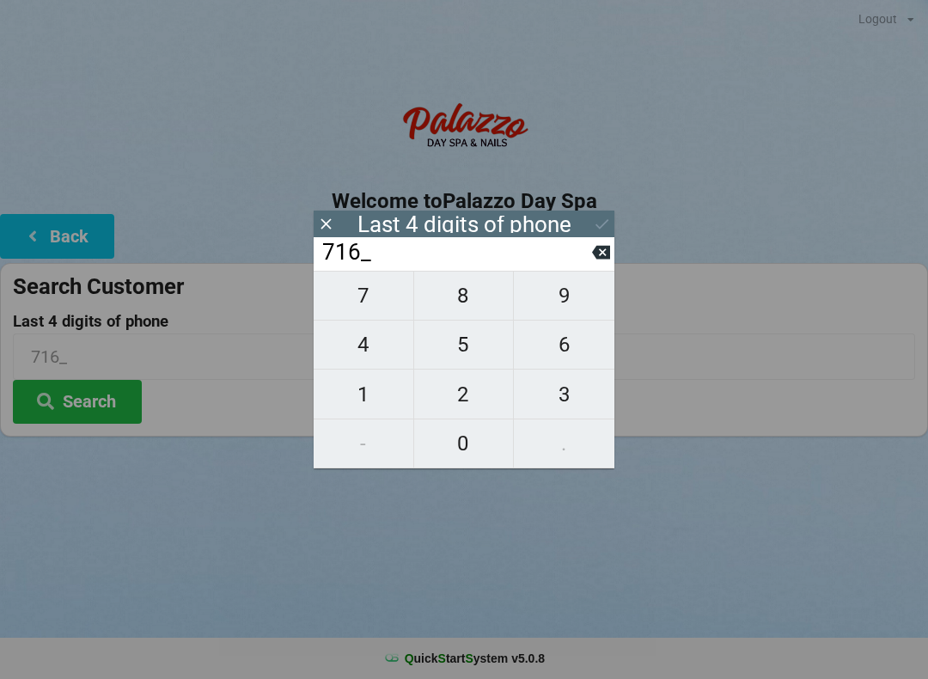
type input "7163"
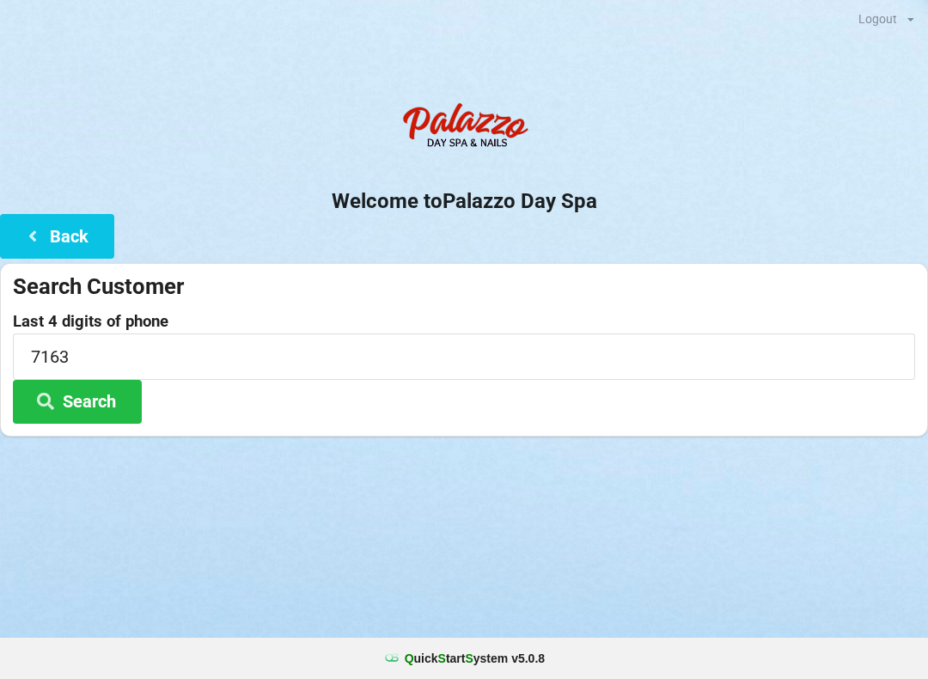
click at [568, 561] on div "Logout Logout Sign-In Welcome to Palazzo Day Spa Back Search Customer Last 4 di…" at bounding box center [464, 339] width 928 height 679
click at [105, 393] on button "Search" at bounding box center [77, 402] width 129 height 44
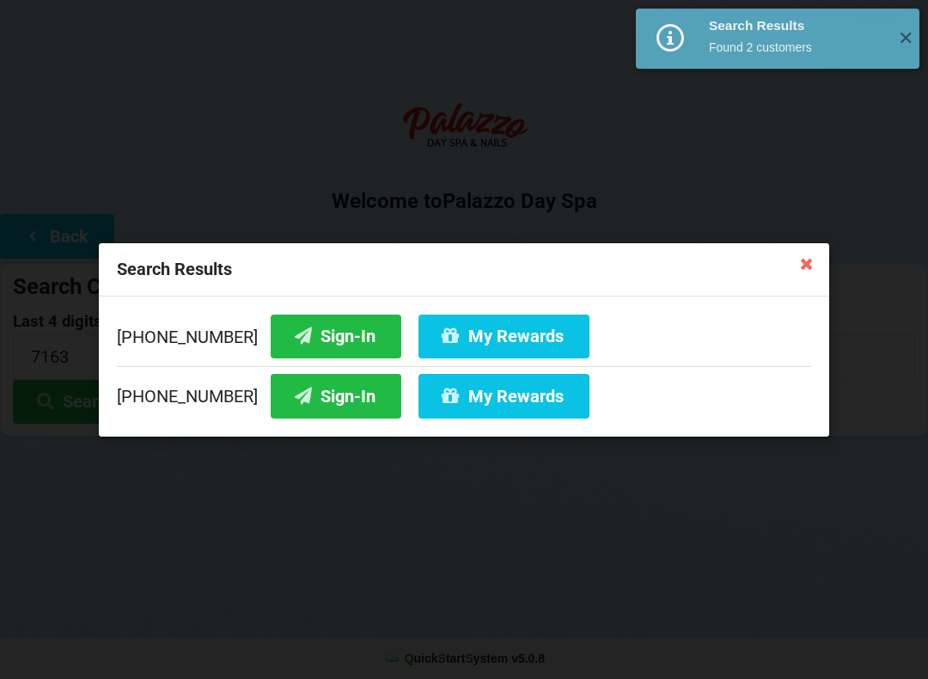
click at [306, 390] on button "Sign-In" at bounding box center [336, 396] width 131 height 44
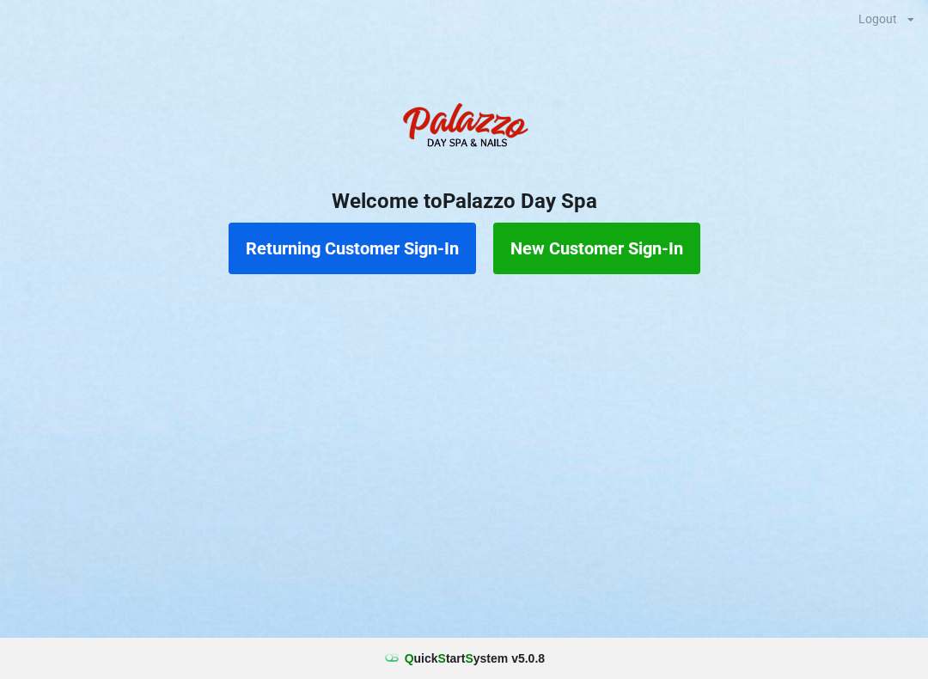
click at [346, 257] on button "Returning Customer Sign-In" at bounding box center [353, 249] width 248 height 52
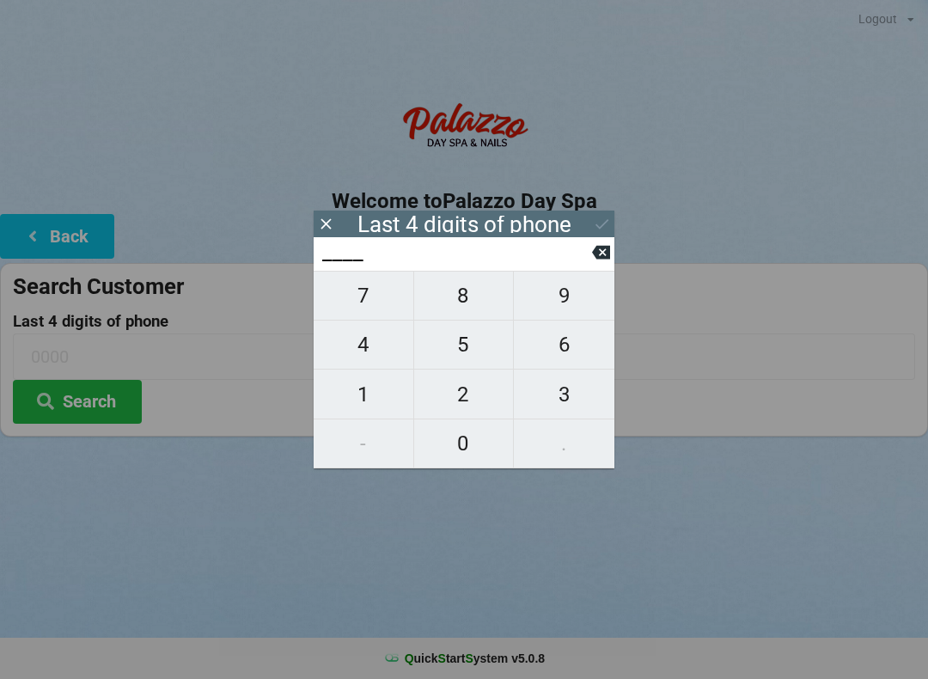
click at [377, 306] on span "7" at bounding box center [364, 296] width 100 height 36
type input "7___"
click at [484, 306] on span "8" at bounding box center [464, 296] width 100 height 36
type input "78__"
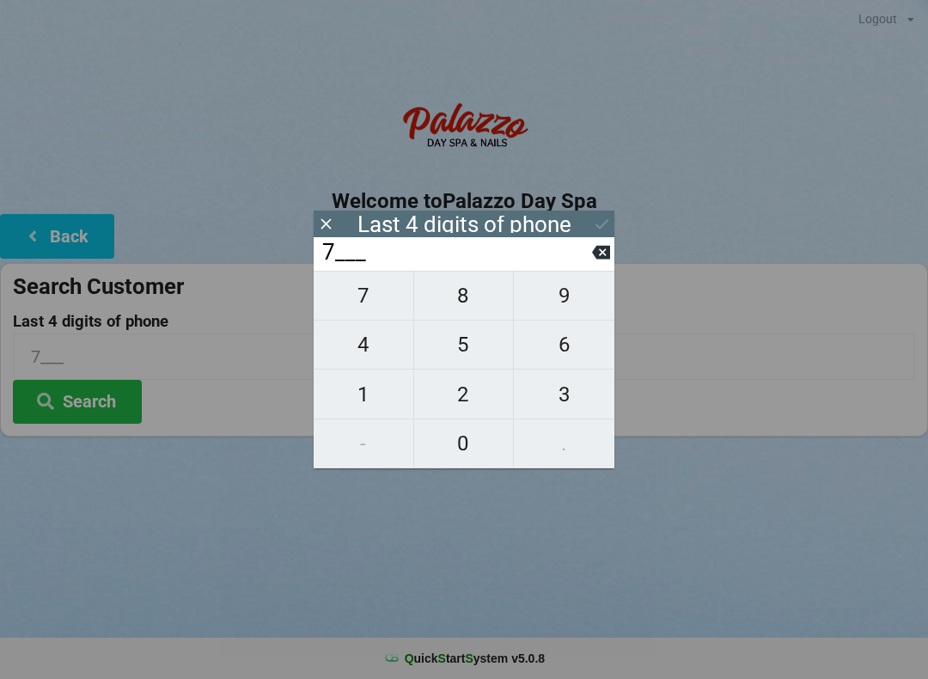
type input "78__"
click at [476, 356] on span "5" at bounding box center [464, 345] width 100 height 36
type input "785_"
click at [478, 403] on span "2" at bounding box center [464, 395] width 100 height 36
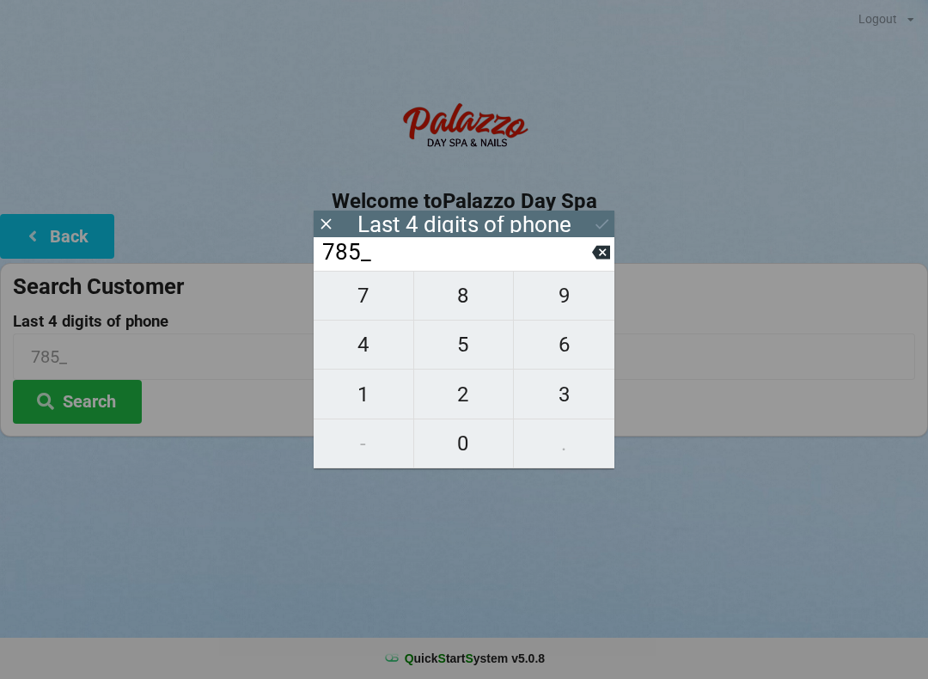
type input "7852"
click at [604, 222] on icon at bounding box center [602, 224] width 18 height 18
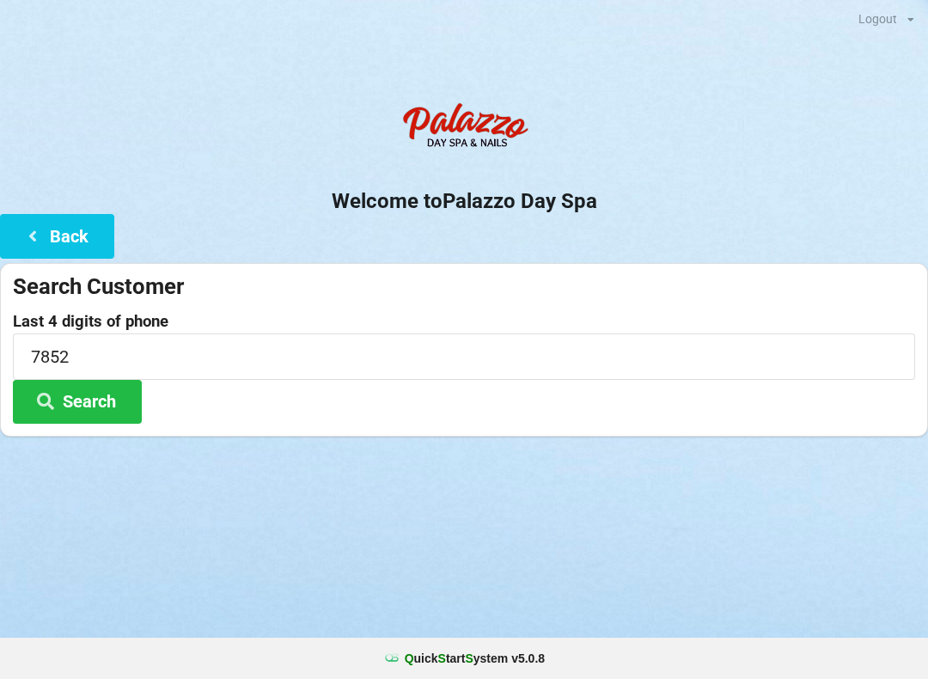
click at [119, 402] on button "Search" at bounding box center [77, 402] width 129 height 44
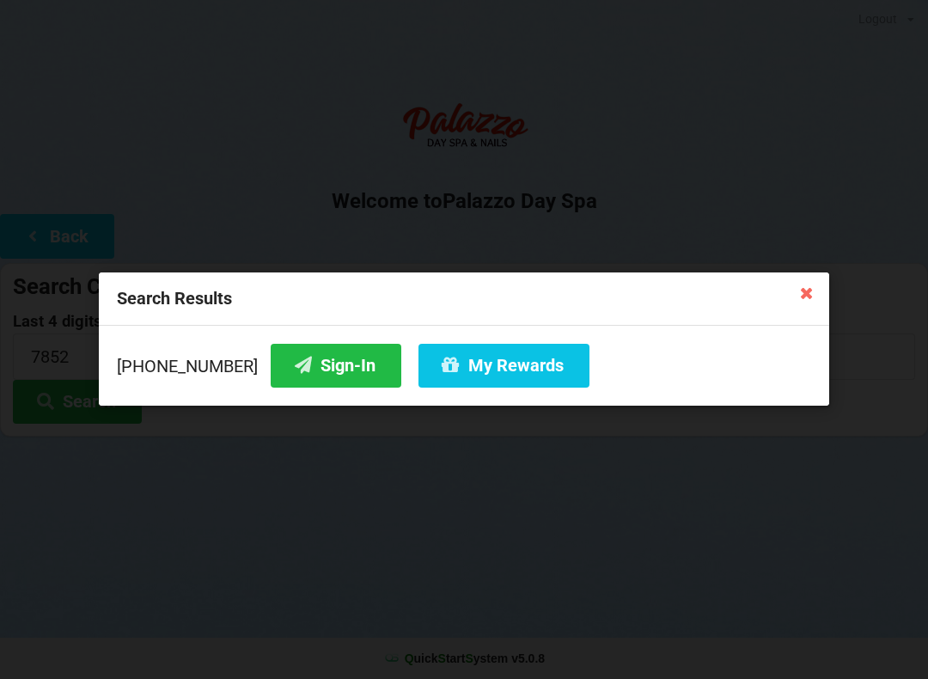
click at [806, 294] on icon at bounding box center [807, 293] width 28 height 28
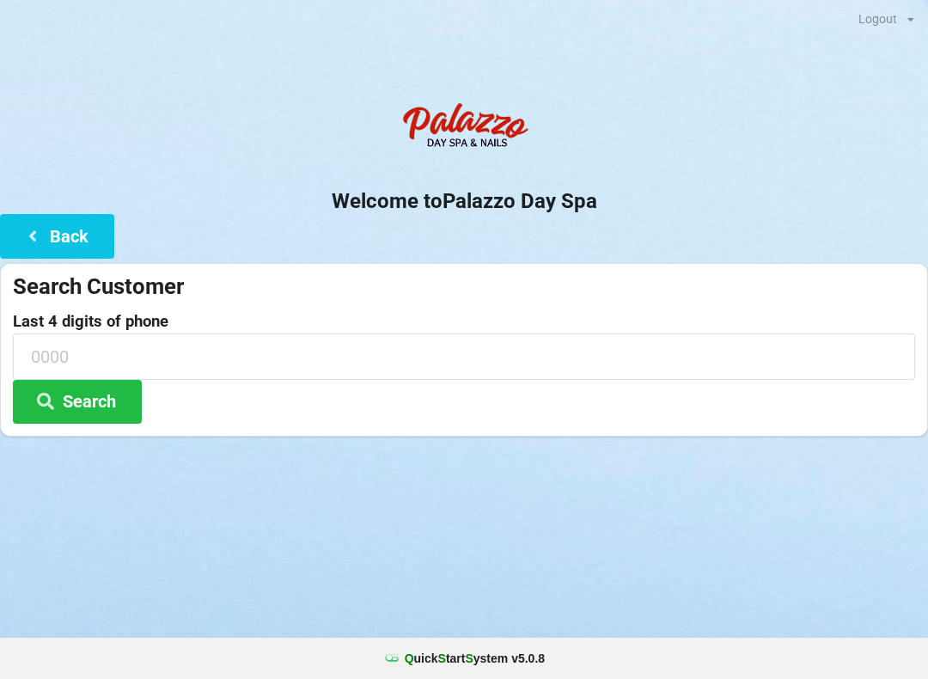
click at [41, 230] on icon at bounding box center [32, 235] width 21 height 15
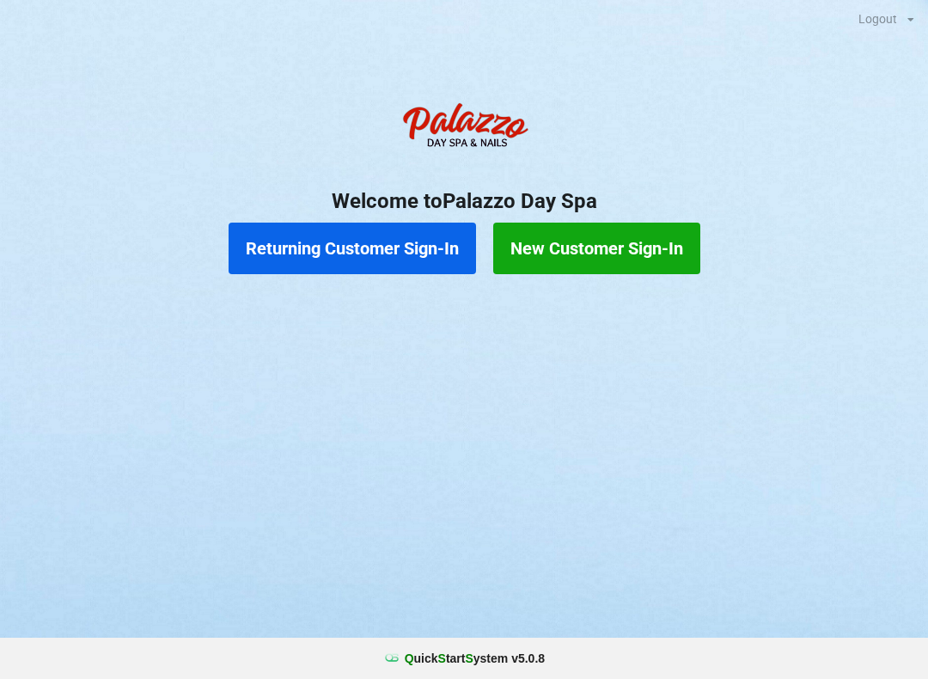
click at [396, 260] on button "Returning Customer Sign-In" at bounding box center [353, 249] width 248 height 52
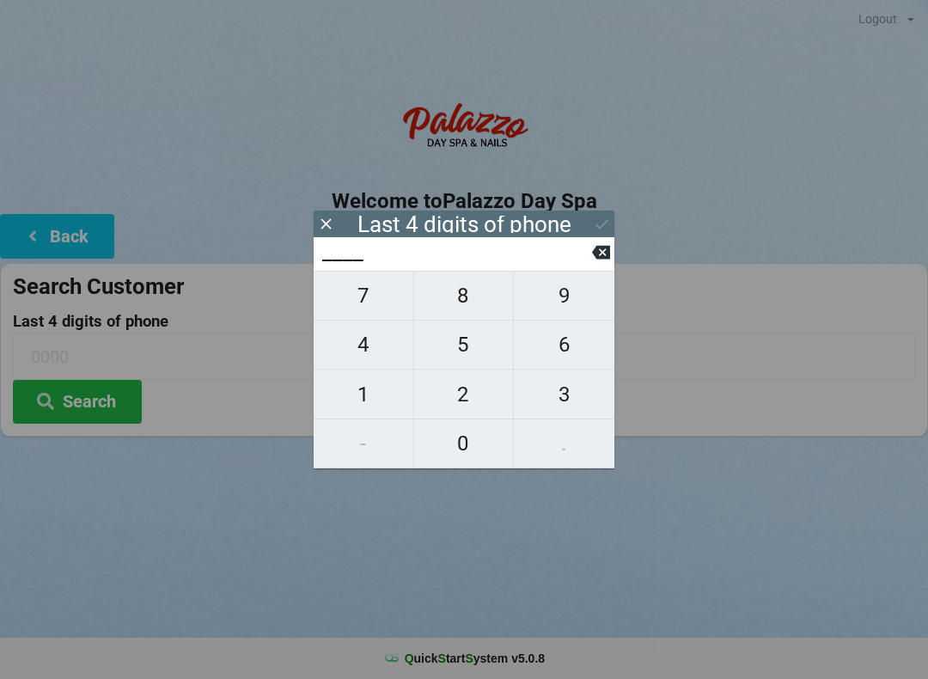
click at [371, 308] on span "7" at bounding box center [364, 296] width 100 height 36
type input "7___"
click at [487, 309] on span "8" at bounding box center [464, 296] width 100 height 36
type input "78__"
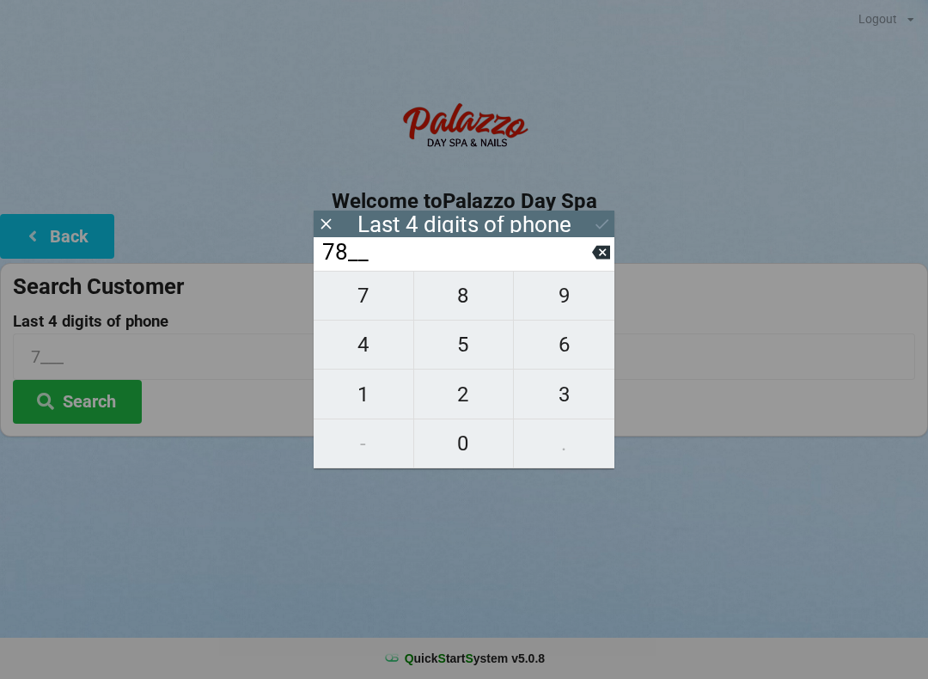
type input "78__"
click at [472, 355] on span "5" at bounding box center [464, 345] width 100 height 36
type input "785_"
click at [469, 413] on span "2" at bounding box center [464, 395] width 100 height 36
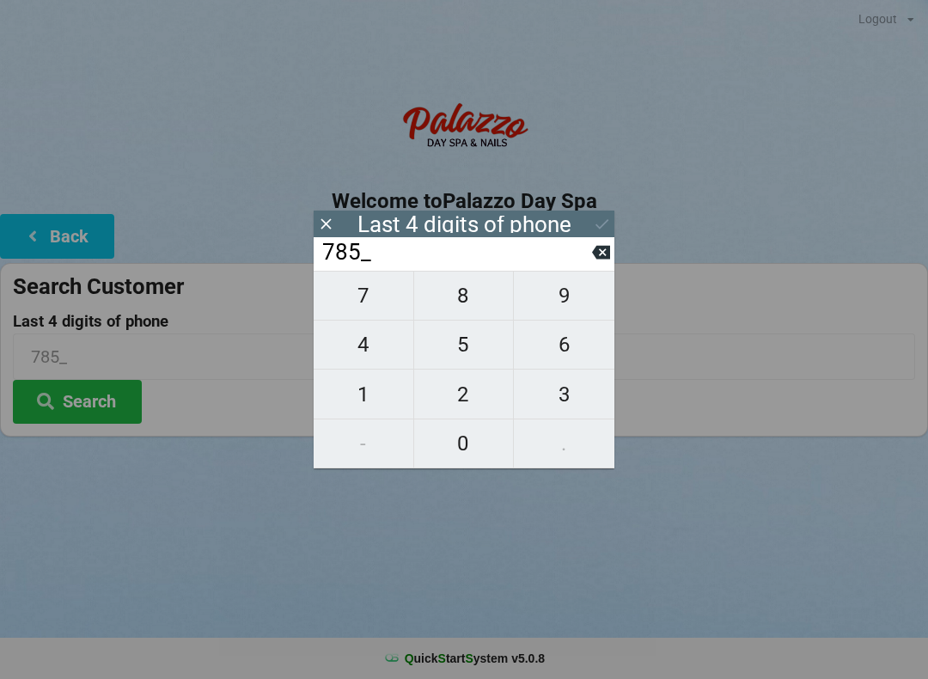
type input "7852"
click at [97, 414] on button "Search" at bounding box center [77, 402] width 129 height 44
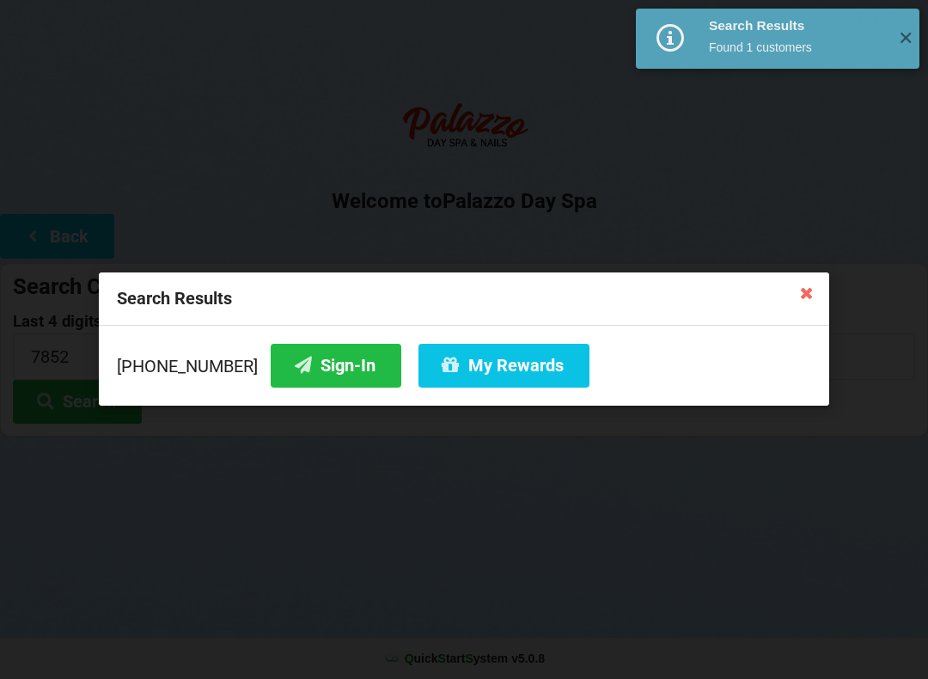
click at [512, 375] on button "My Rewards" at bounding box center [504, 366] width 171 height 44
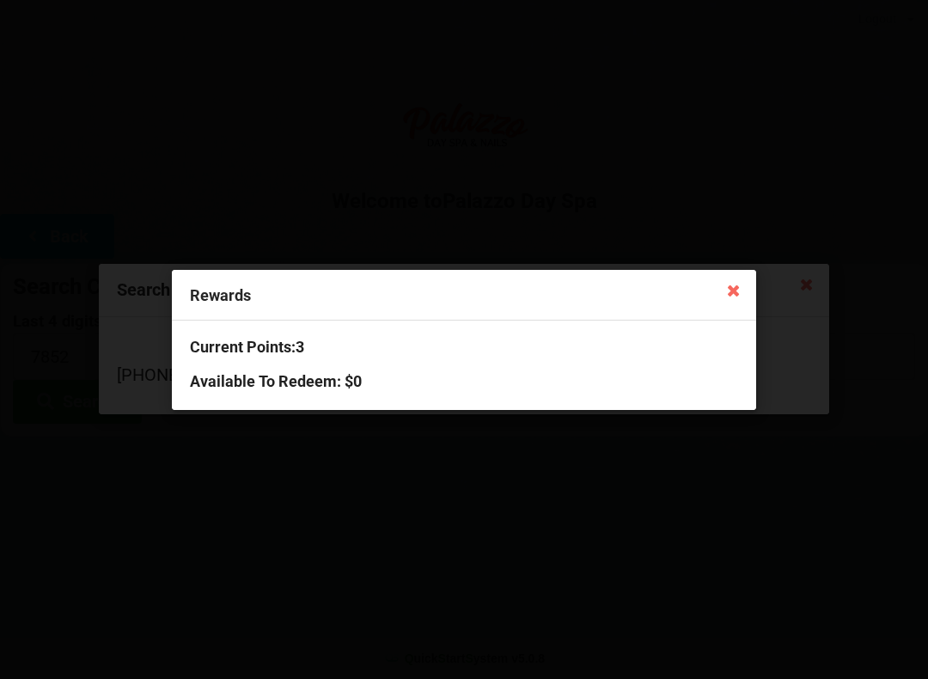
click at [738, 301] on icon at bounding box center [734, 290] width 28 height 28
